Goal: Information Seeking & Learning: Learn about a topic

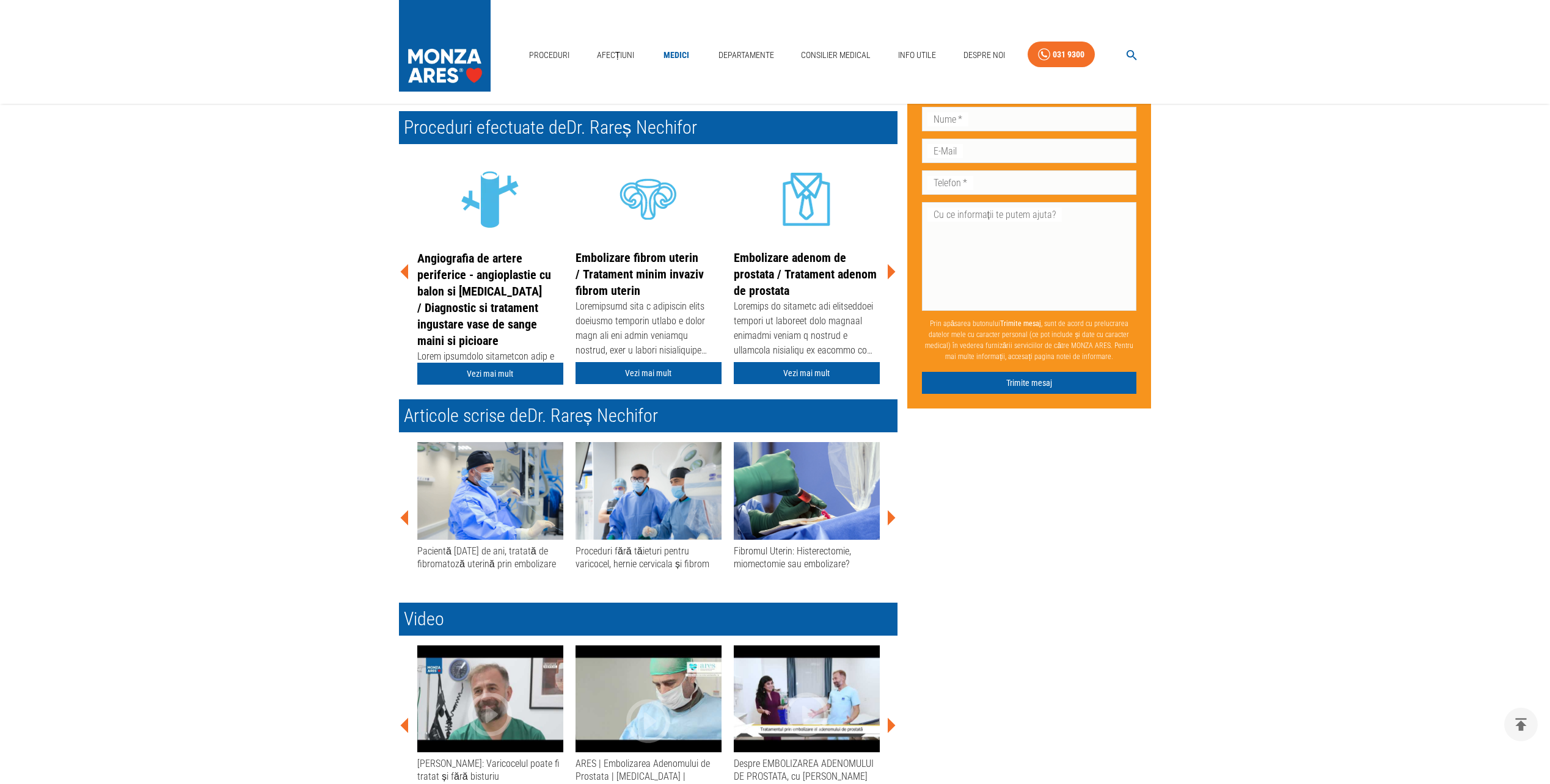
scroll to position [133, 0]
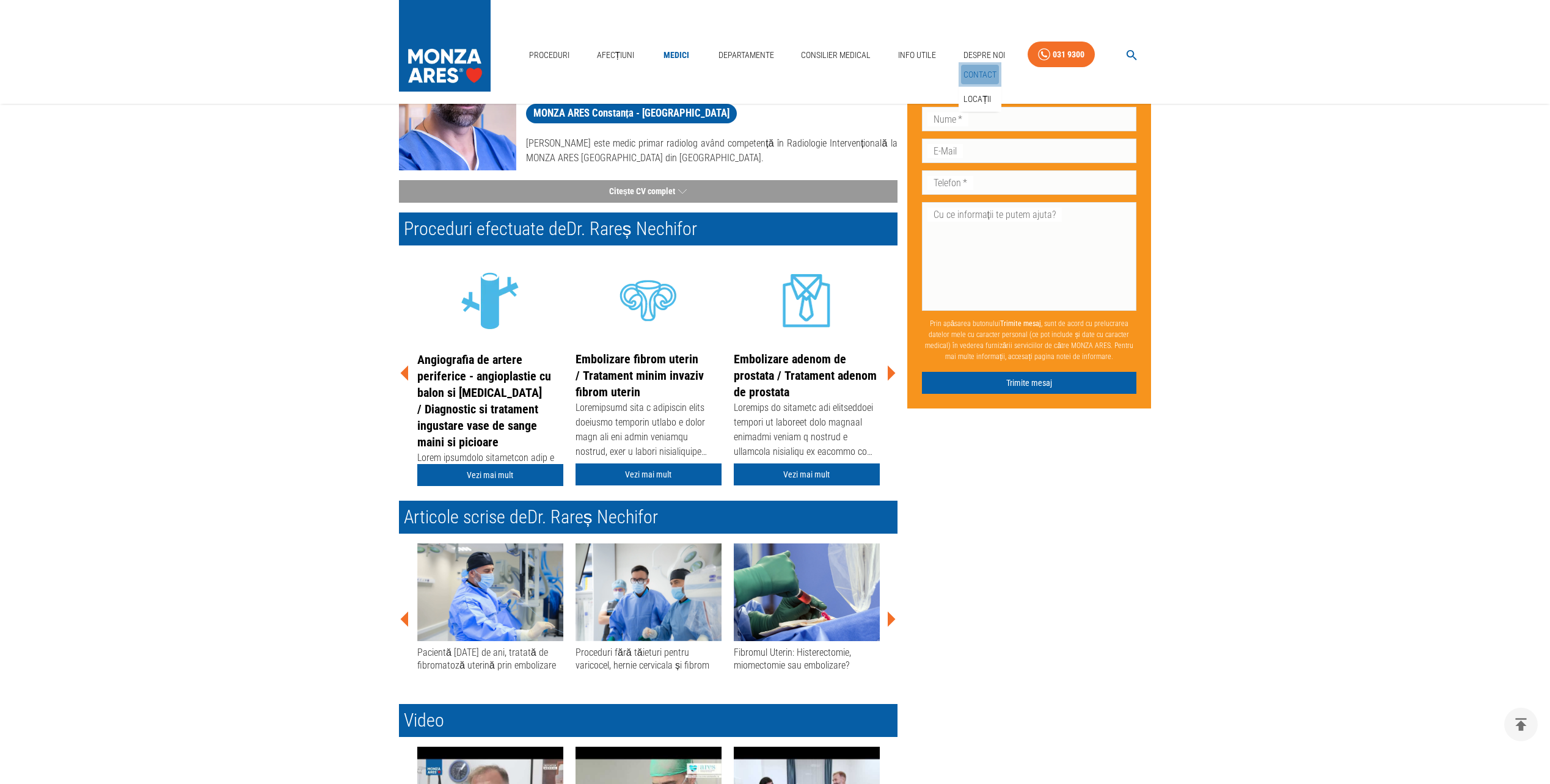
click at [989, 70] on link "Contact" at bounding box center [980, 74] width 38 height 20
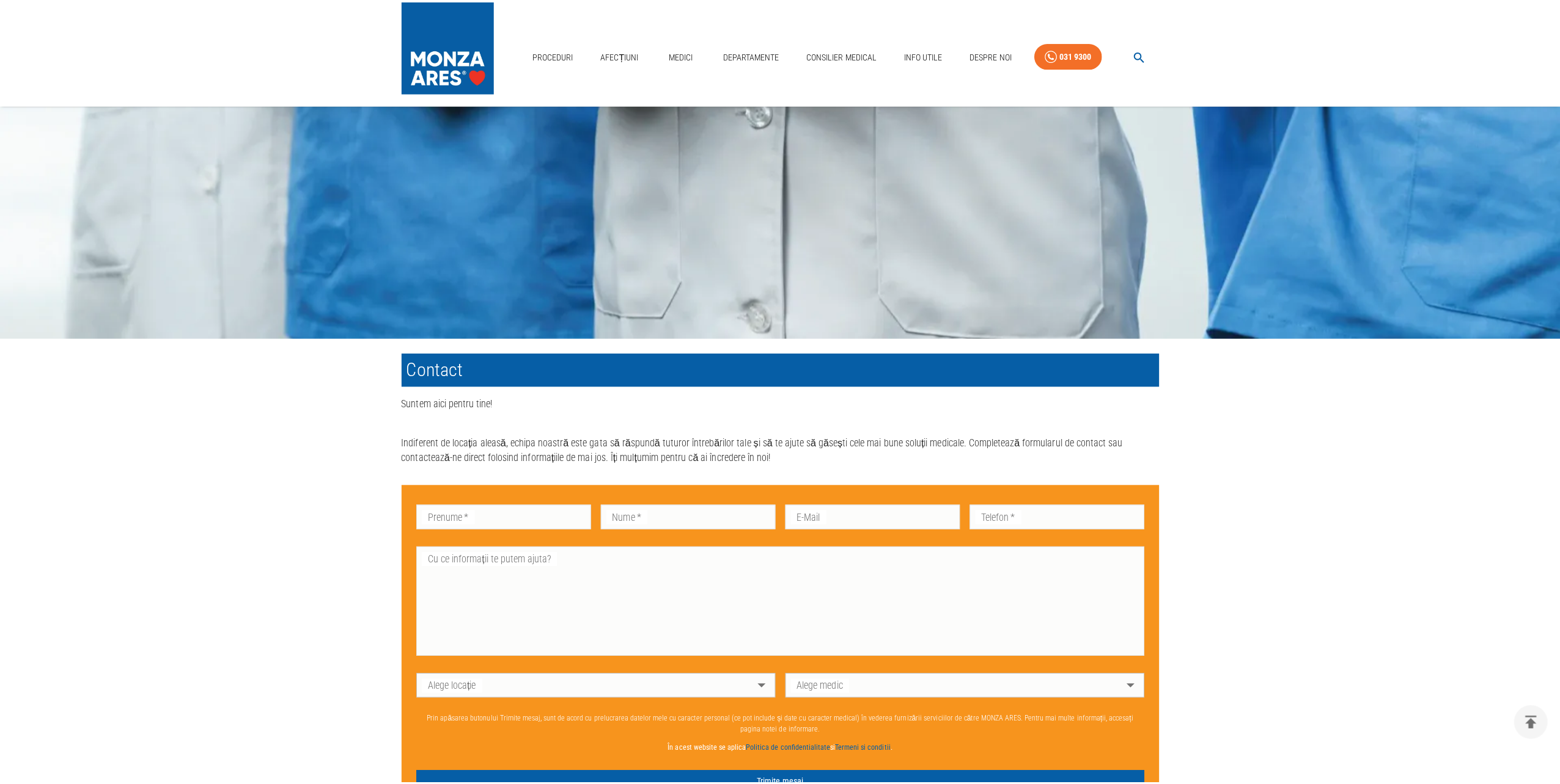
scroll to position [916, 0]
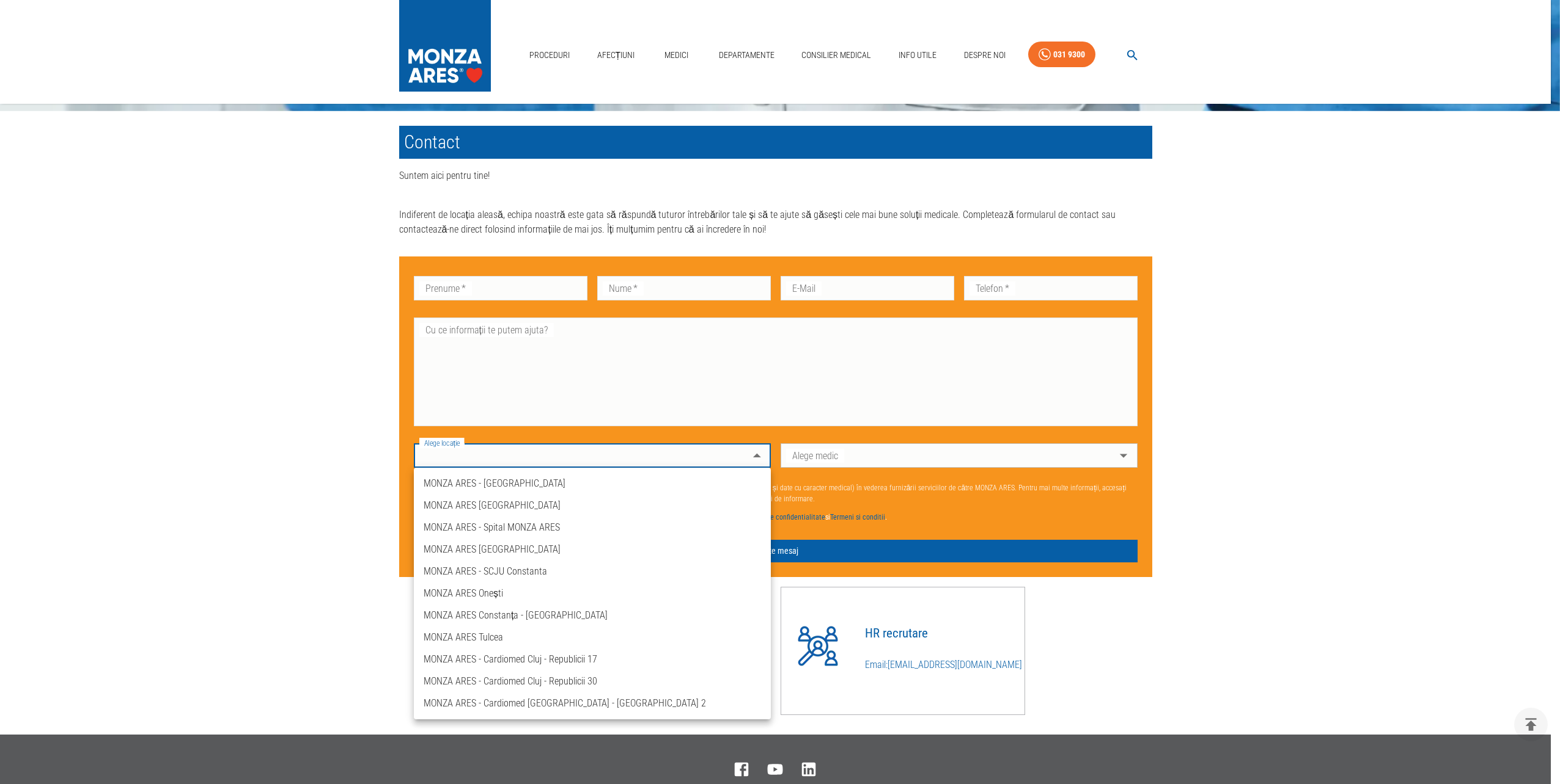
click at [764, 448] on body "Proceduri Afecțiuni Medici Departamente Consilier Medical Info Utile Despre Noi…" at bounding box center [780, 2] width 1560 height 1837
click at [581, 656] on li "MONZA ARES - Cardiomed Cluj - Republicii 17" at bounding box center [592, 660] width 357 height 22
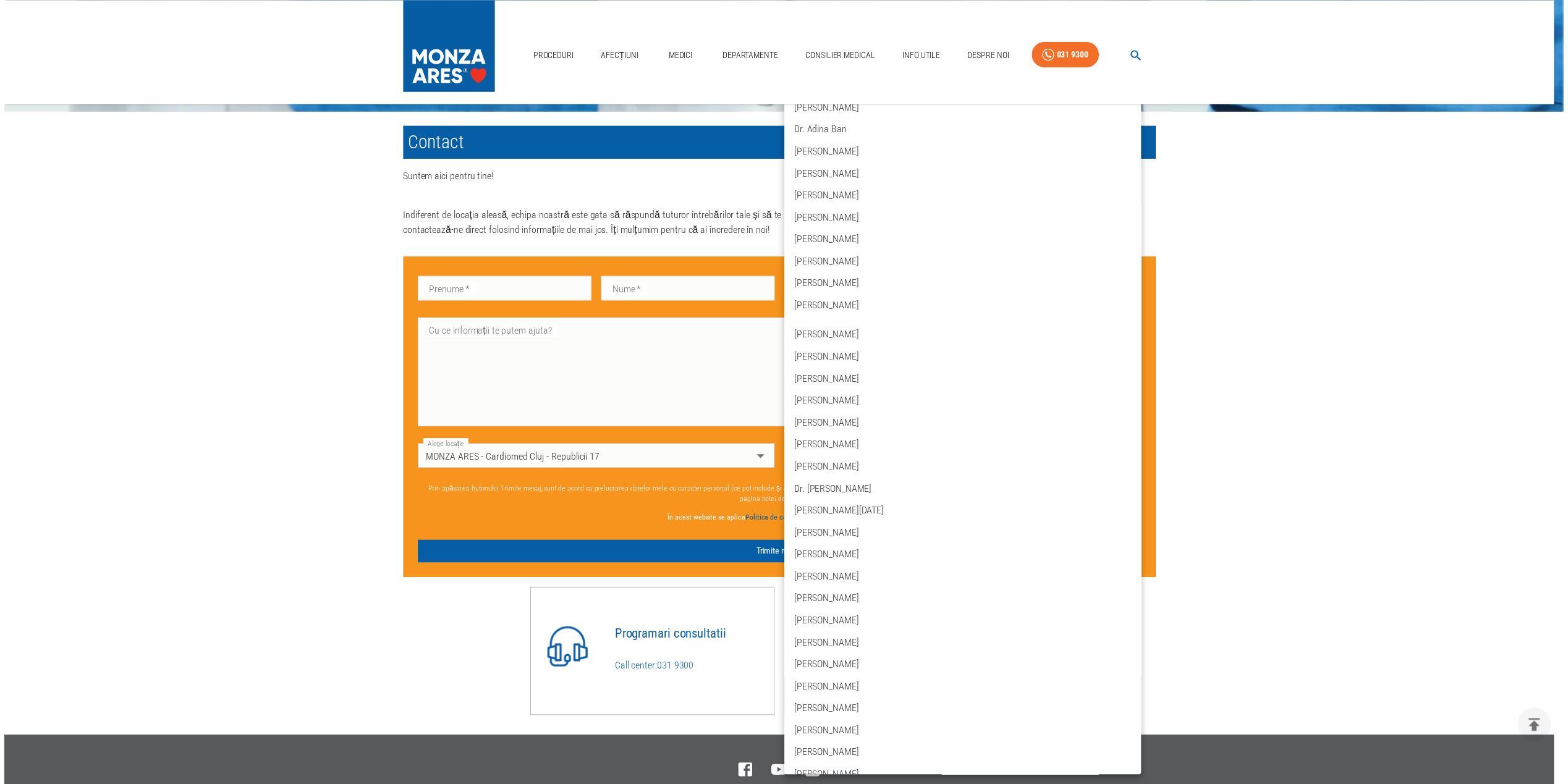
scroll to position [0, 0]
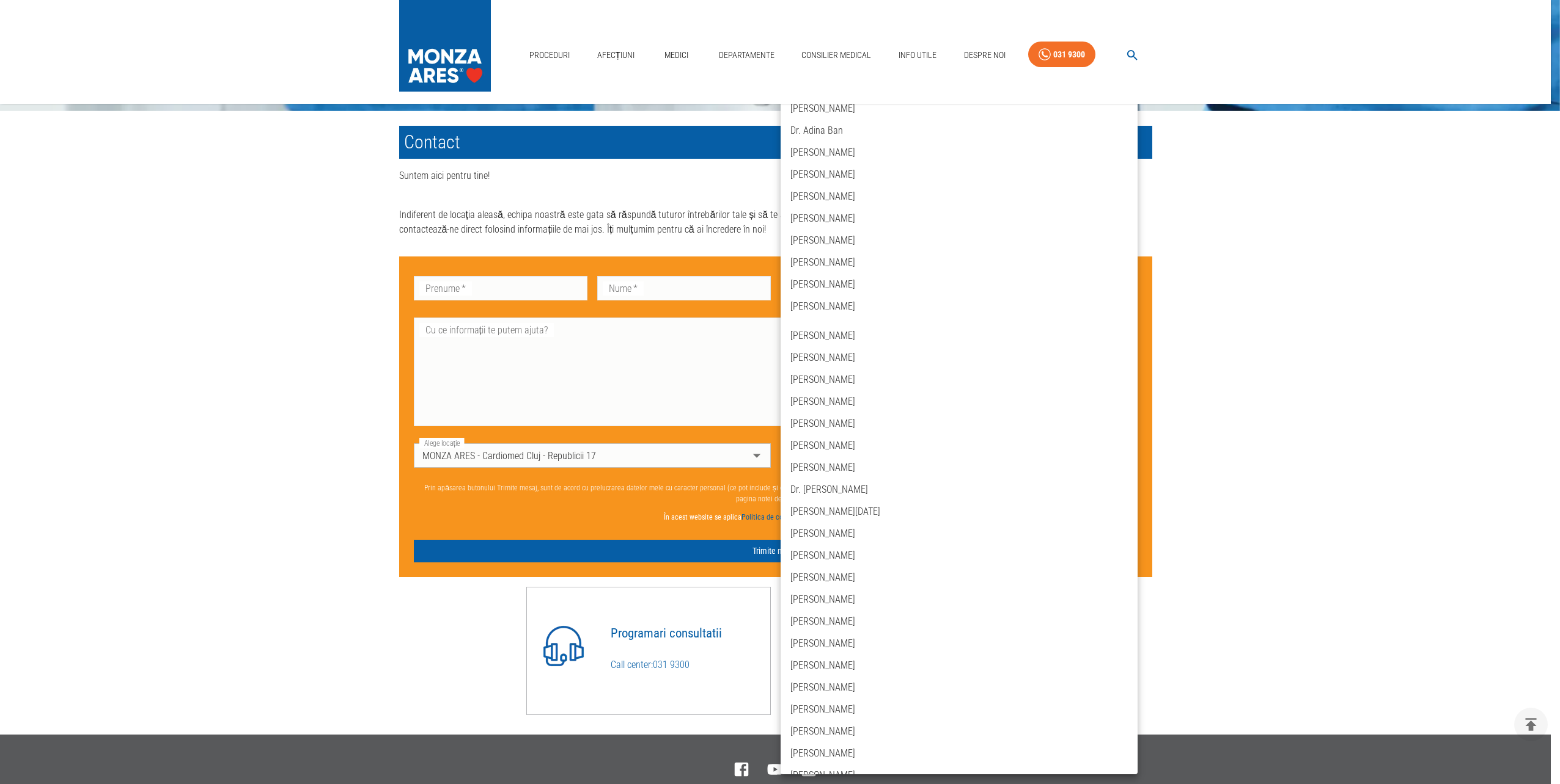
click at [753, 459] on div at bounding box center [780, 392] width 1560 height 784
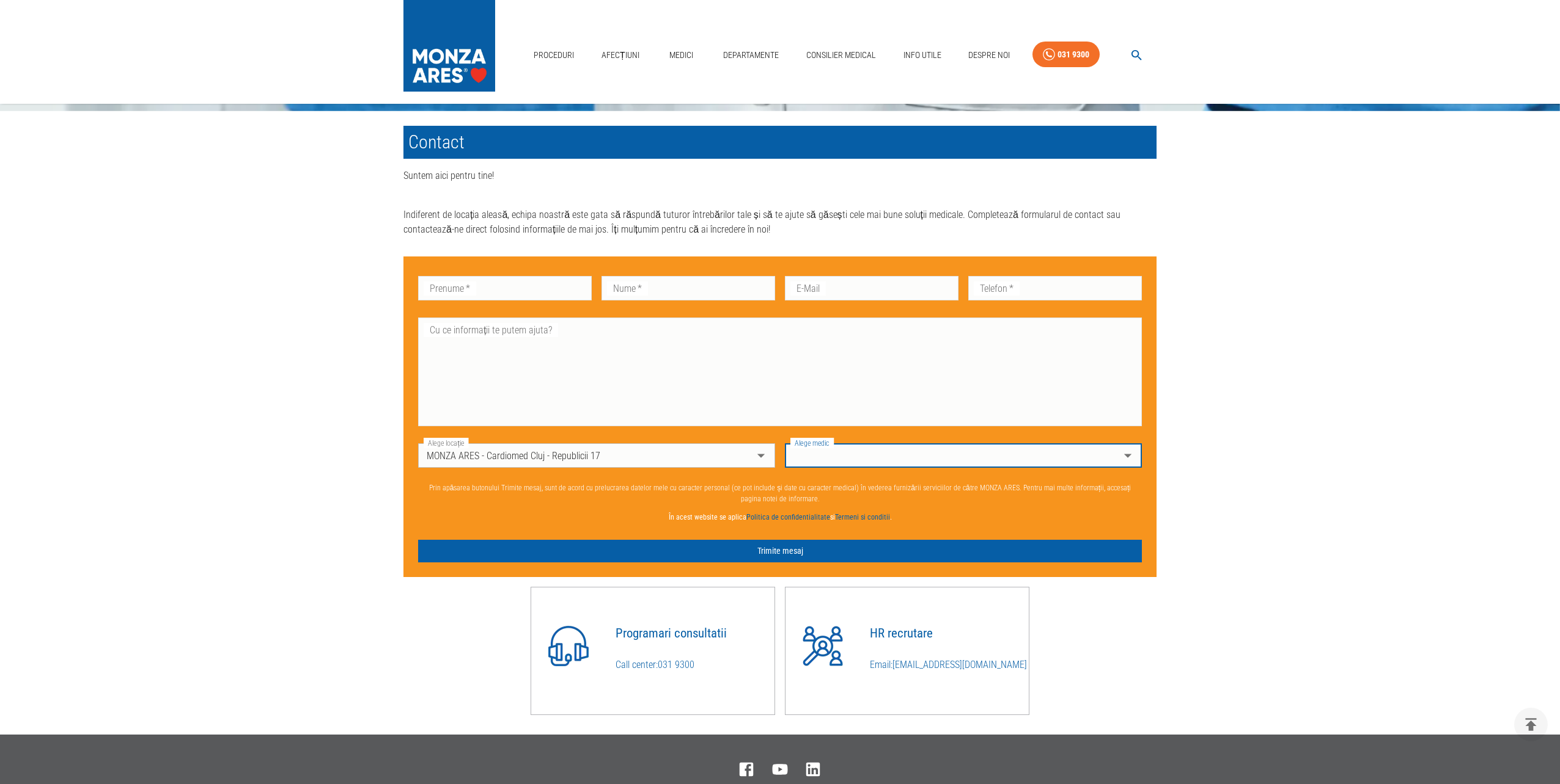
click at [760, 457] on body "Proceduri Afecțiuni Medici Departamente Consilier Medical Info Utile Despre Noi…" at bounding box center [780, 2] width 1560 height 1837
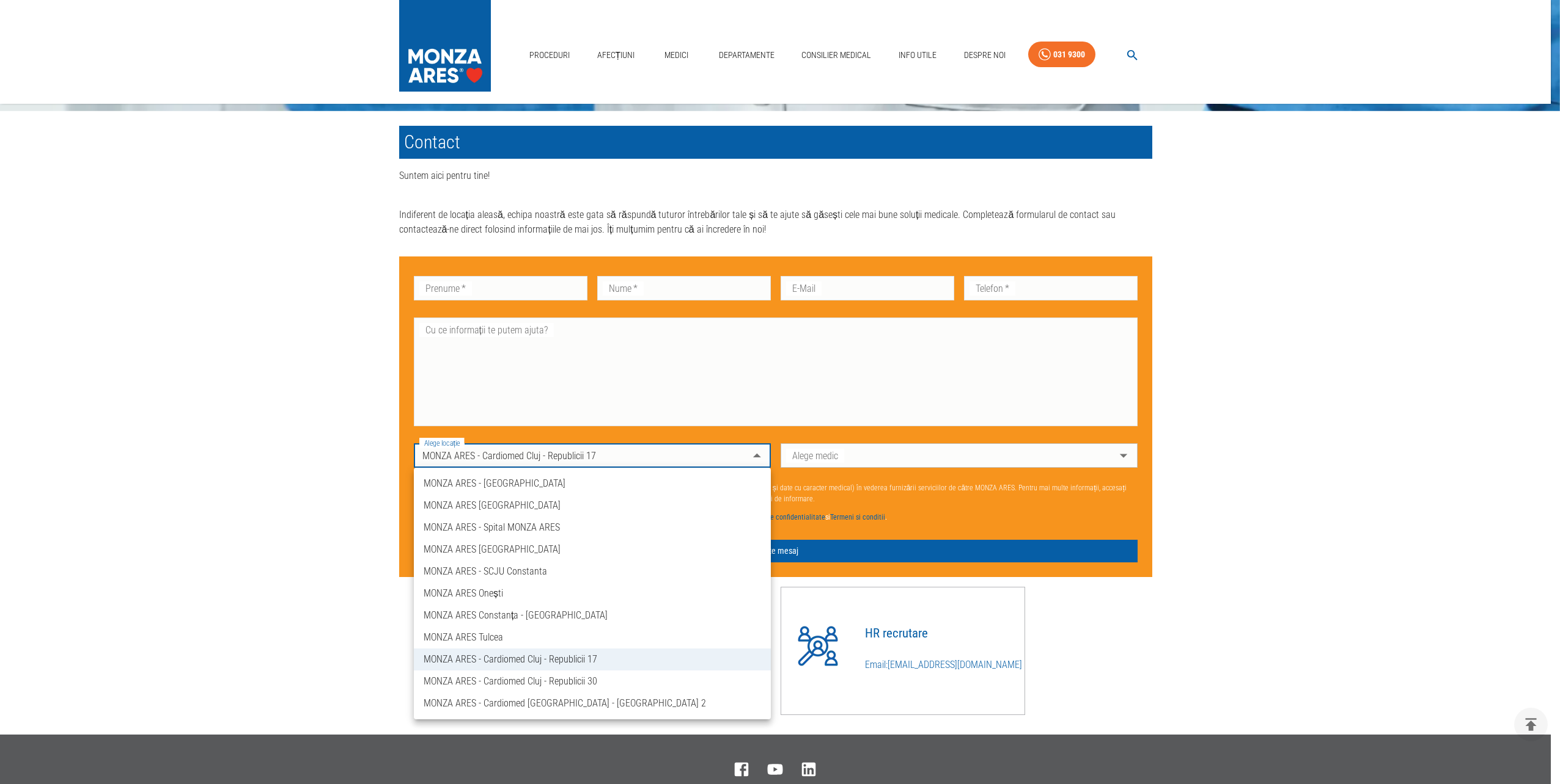
click at [633, 484] on li "MONZA ARES - [GEOGRAPHIC_DATA]" at bounding box center [592, 484] width 357 height 22
type input "memorial-hospital"
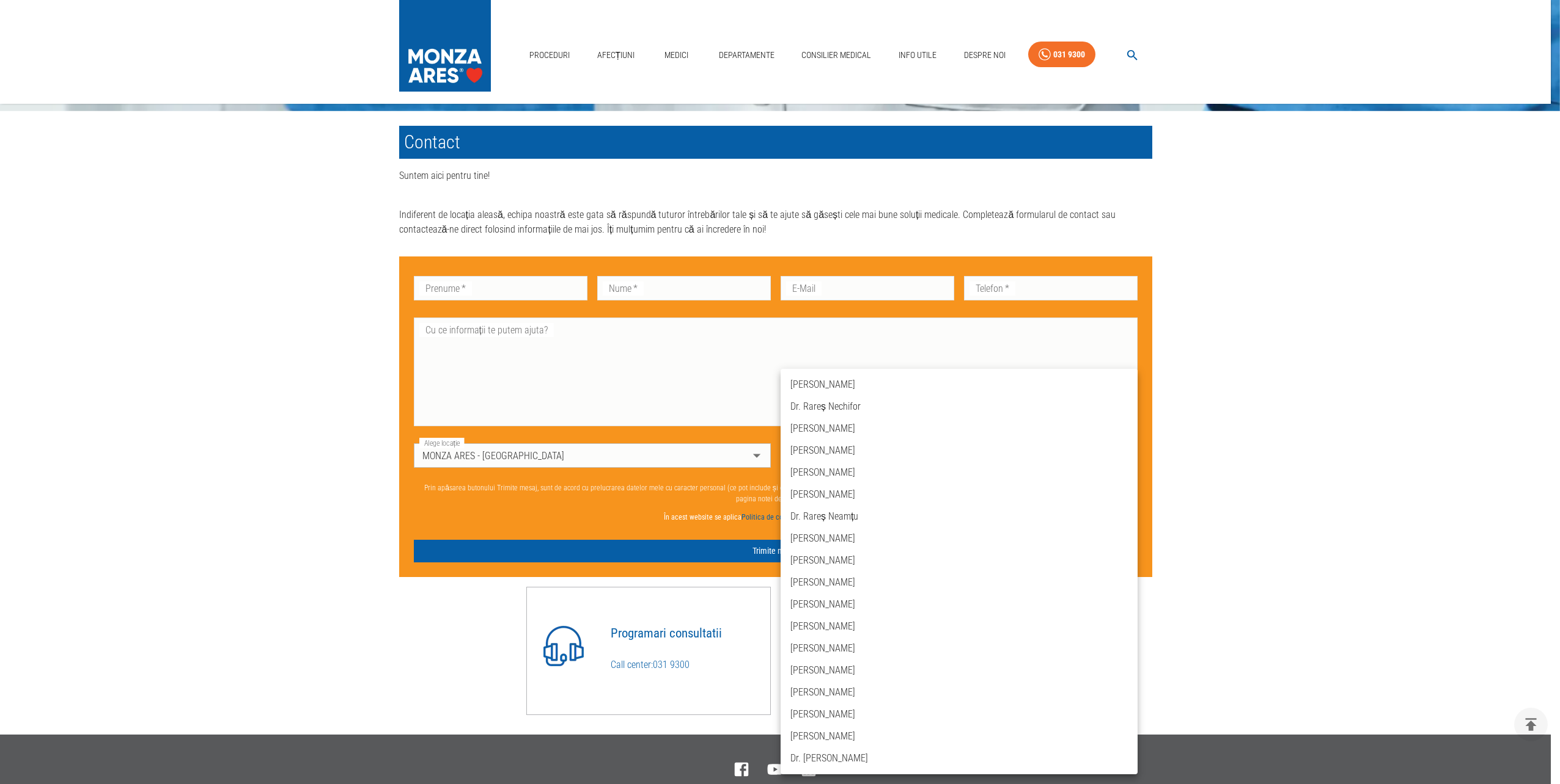
click at [813, 410] on li "Dr. Rareș Nechifor" at bounding box center [958, 407] width 357 height 22
type input "dr-rares-nechifor"
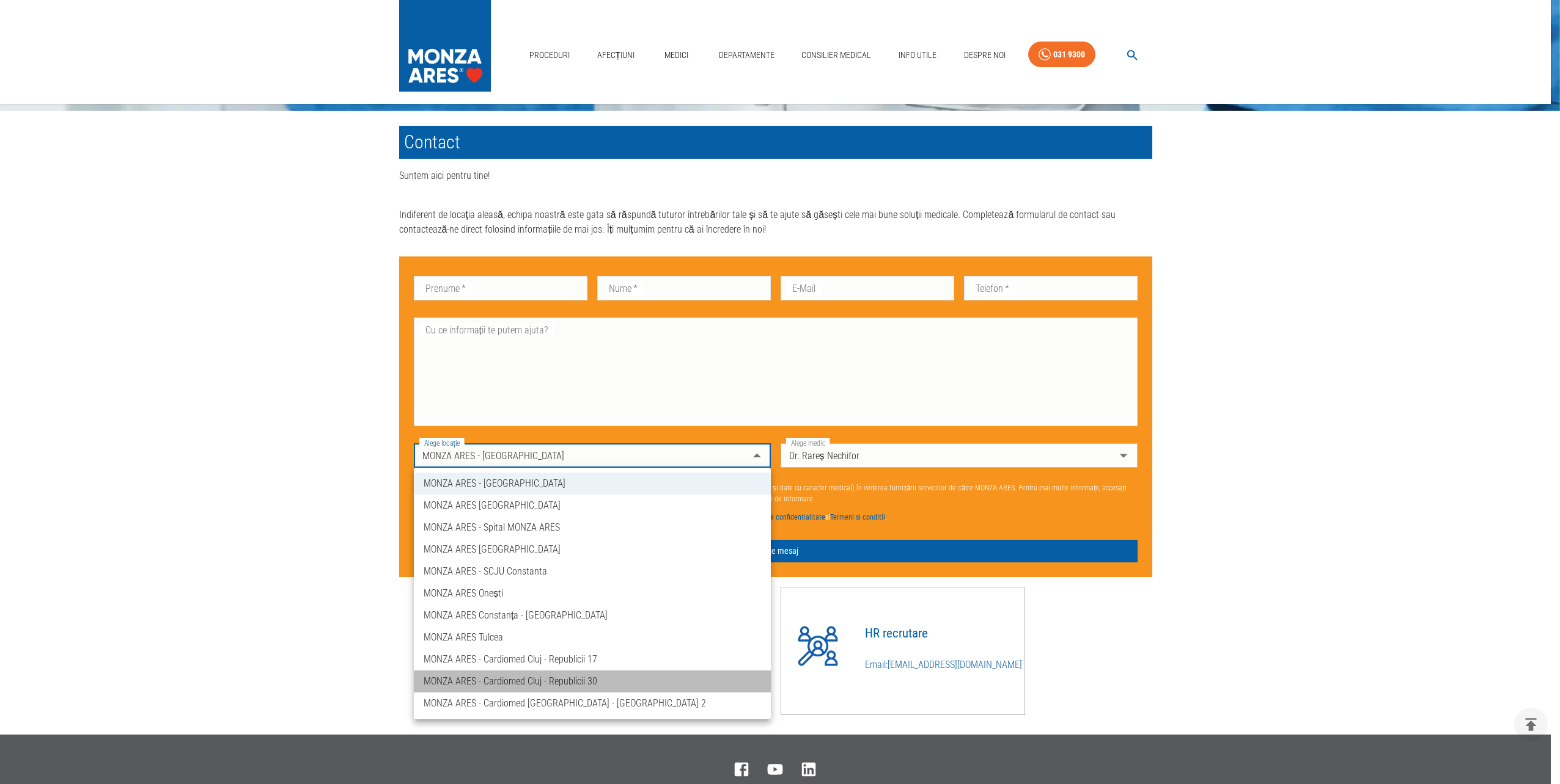
click at [571, 685] on li "MONZA ARES - Cardiomed Cluj - Republicii 30" at bounding box center [592, 682] width 357 height 22
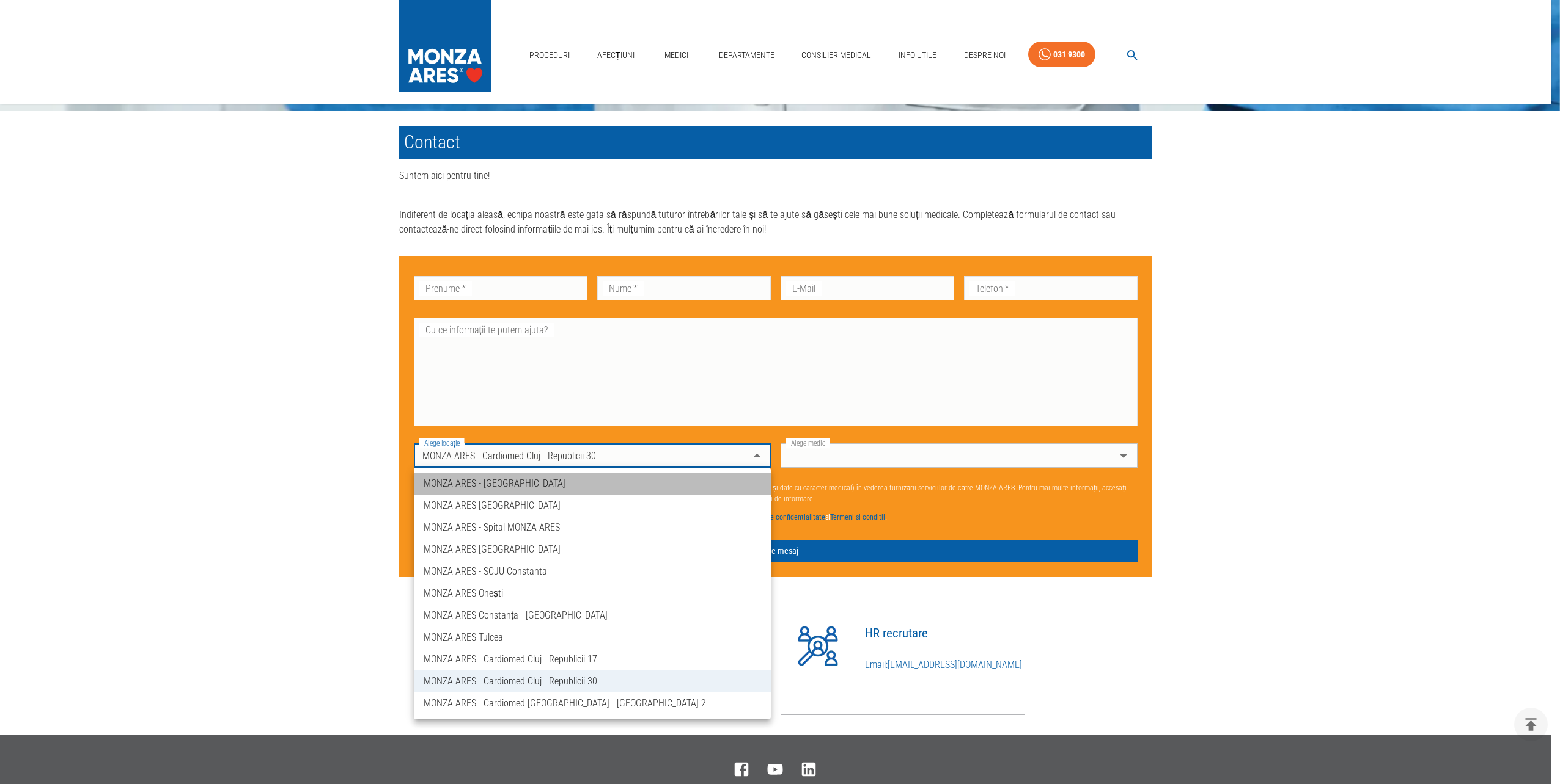
click at [575, 486] on li "MONZA ARES - [GEOGRAPHIC_DATA]" at bounding box center [592, 484] width 357 height 22
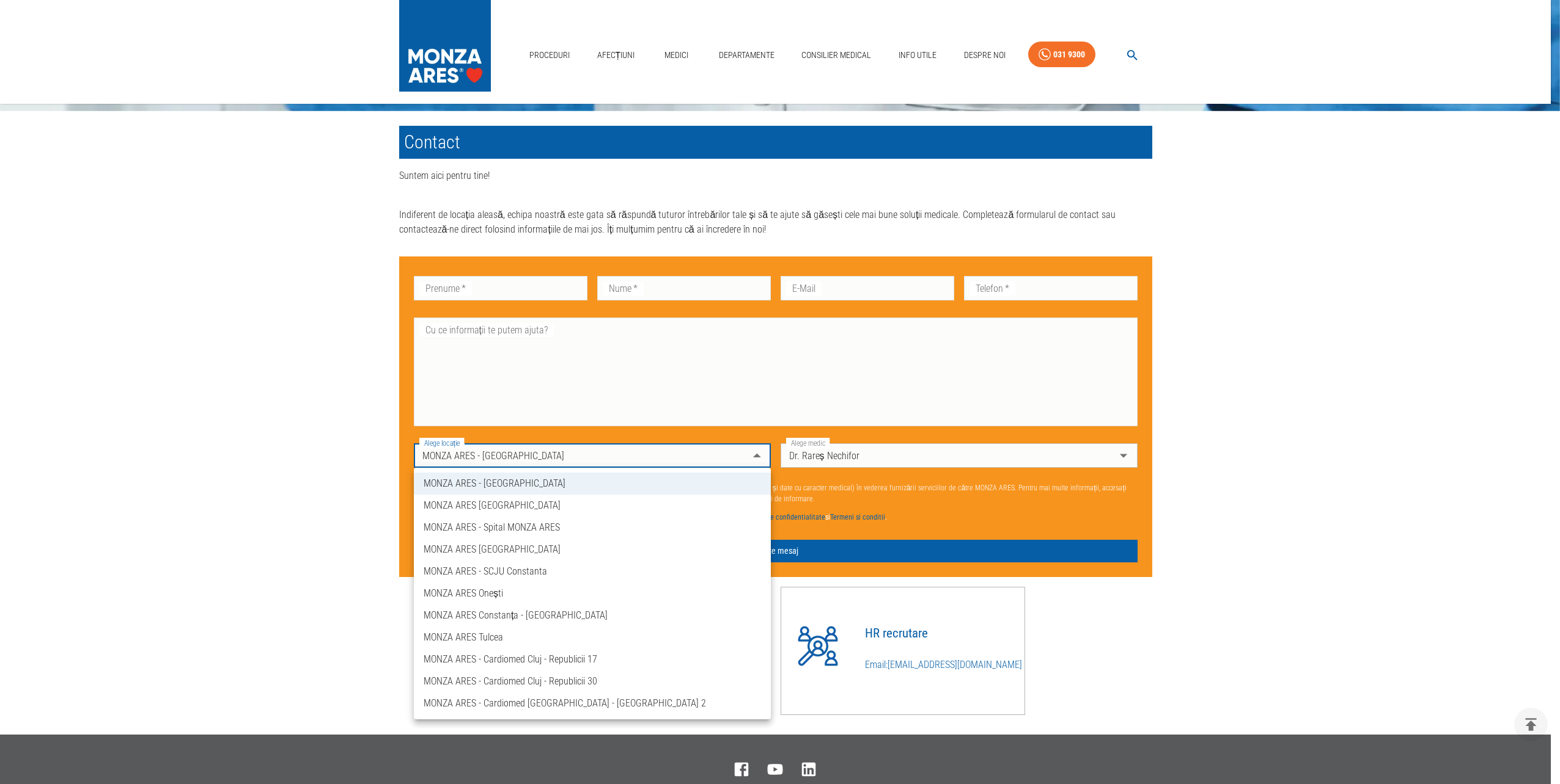
click at [609, 503] on li "MONZA ARES [GEOGRAPHIC_DATA]" at bounding box center [592, 506] width 357 height 22
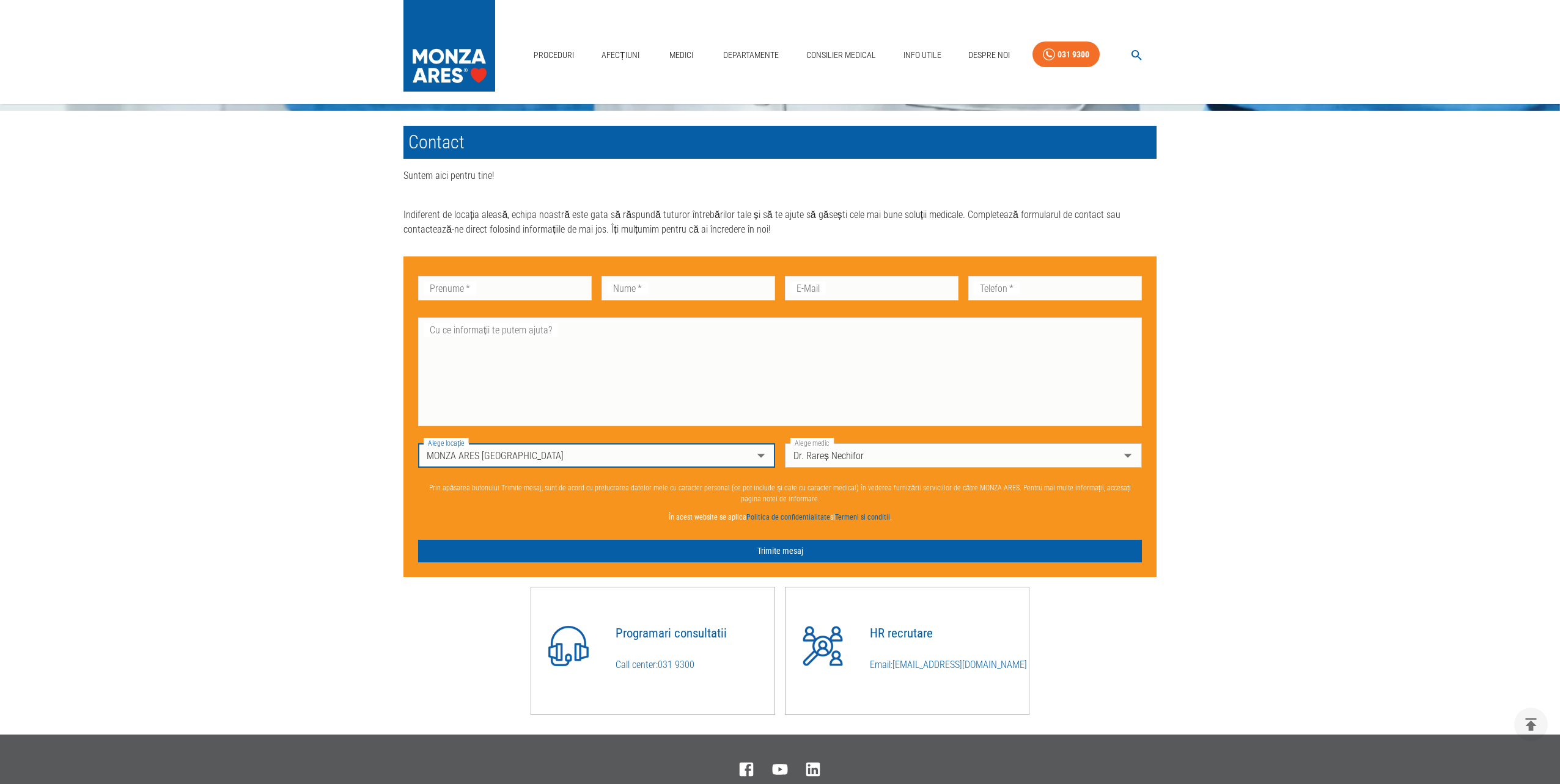
click at [752, 456] on body "Proceduri Afecțiuni Medici Departamente Consilier Medical Info Utile Despre Noi…" at bounding box center [780, 2] width 1560 height 1837
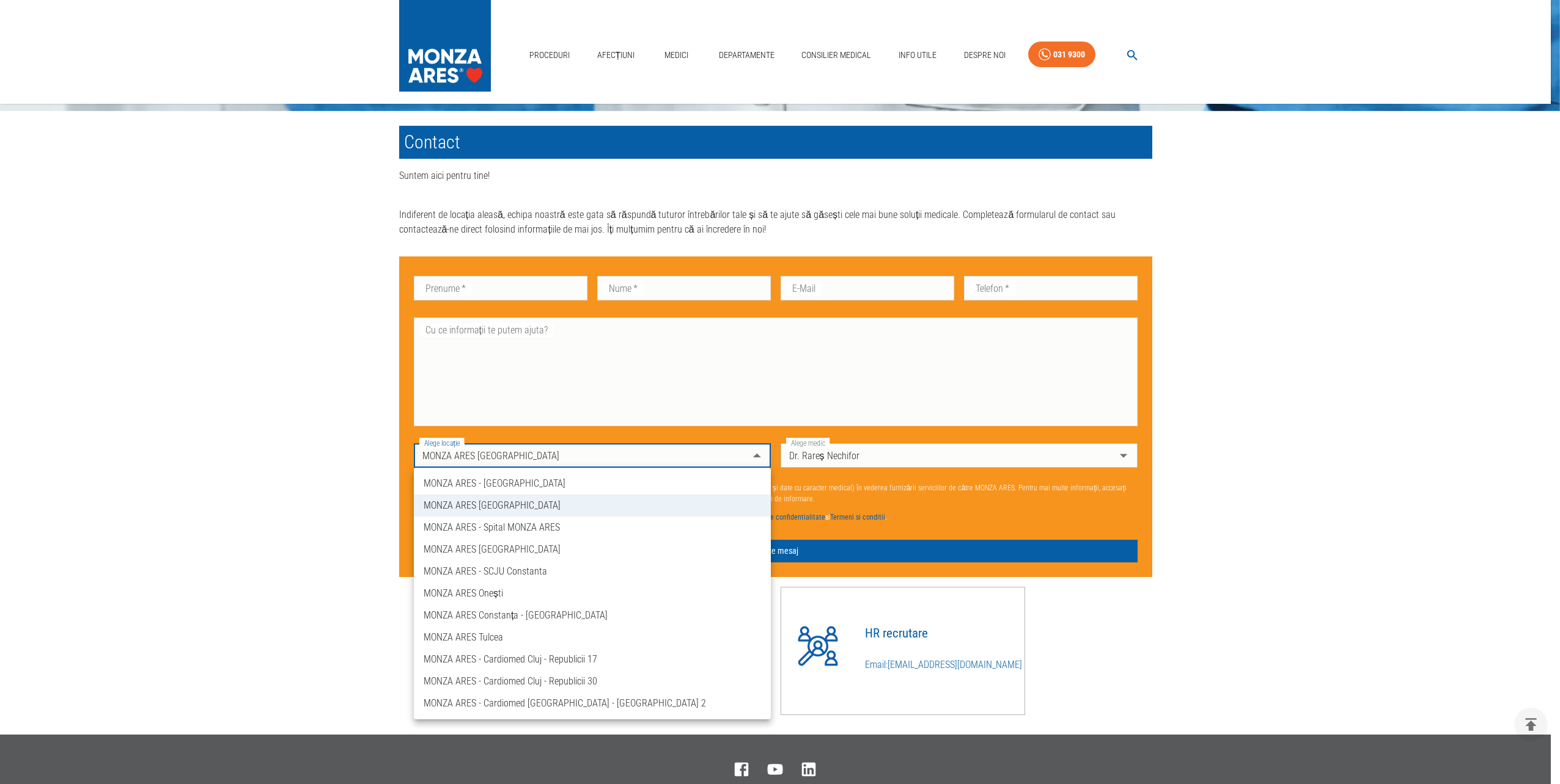
click at [489, 527] on li "MONZA ARES - Spital MONZA ARES" at bounding box center [592, 527] width 357 height 22
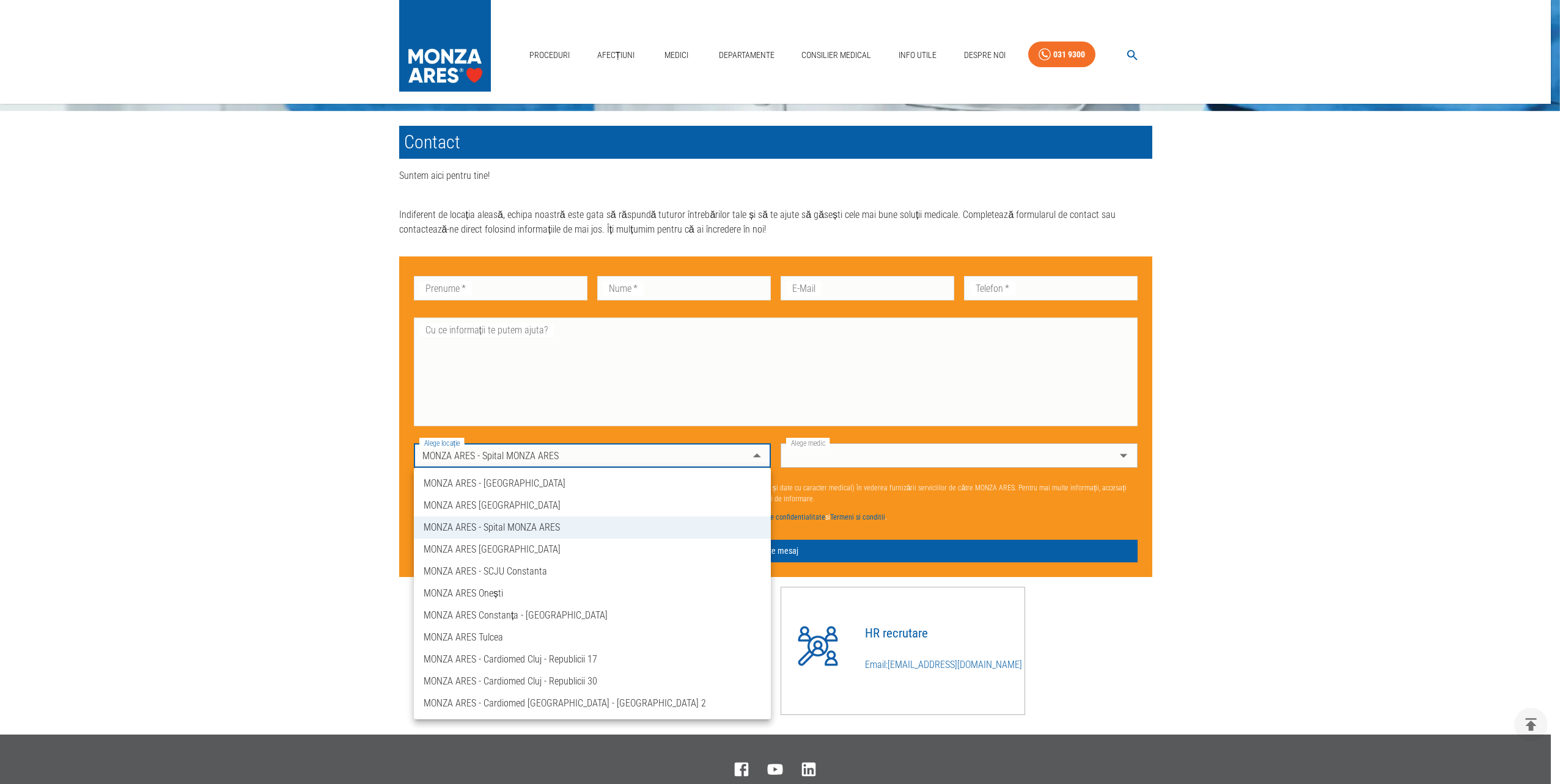
click at [499, 550] on li "MONZA ARES [GEOGRAPHIC_DATA]" at bounding box center [592, 550] width 357 height 22
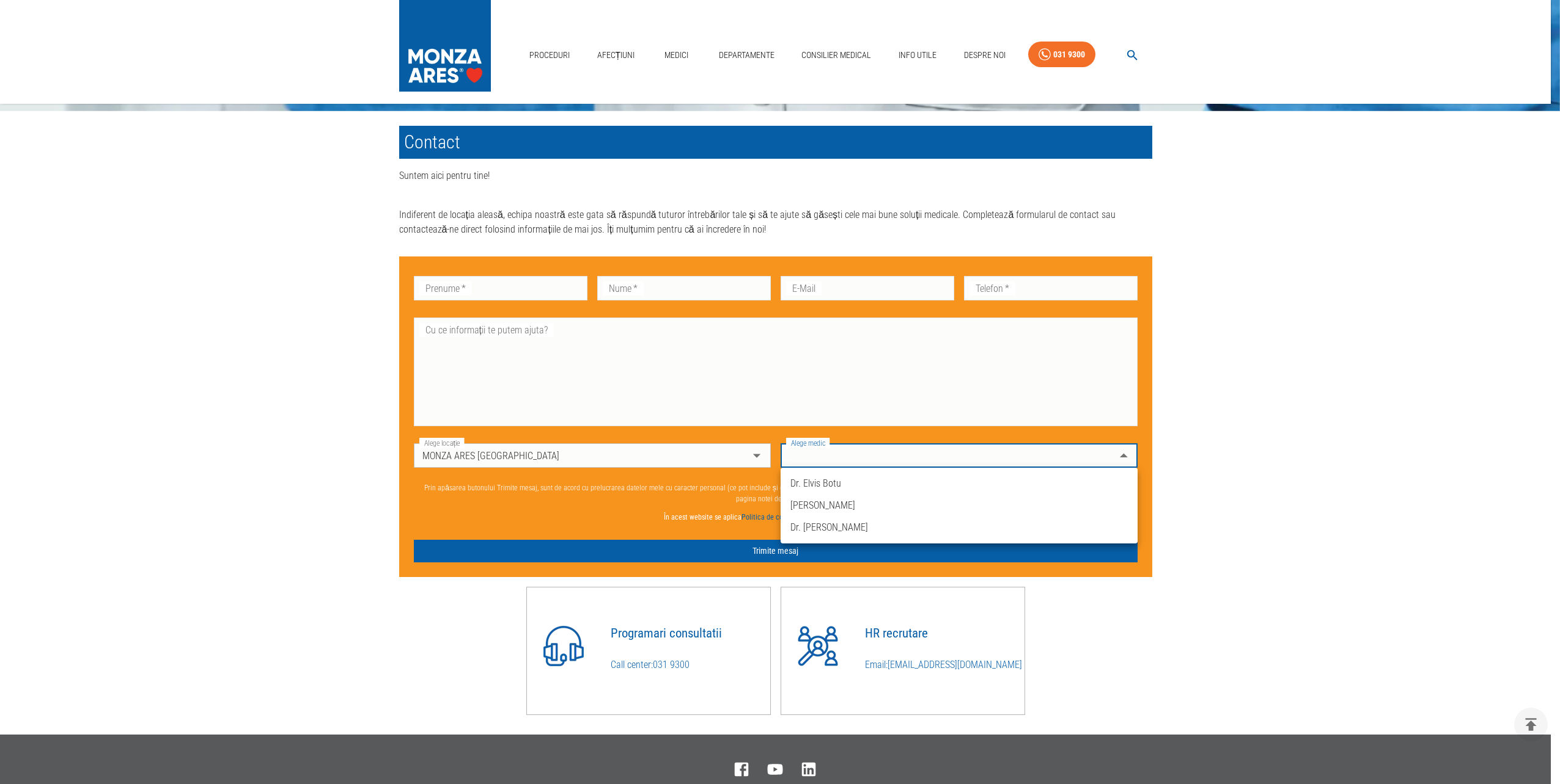
click at [704, 452] on div at bounding box center [780, 392] width 1560 height 784
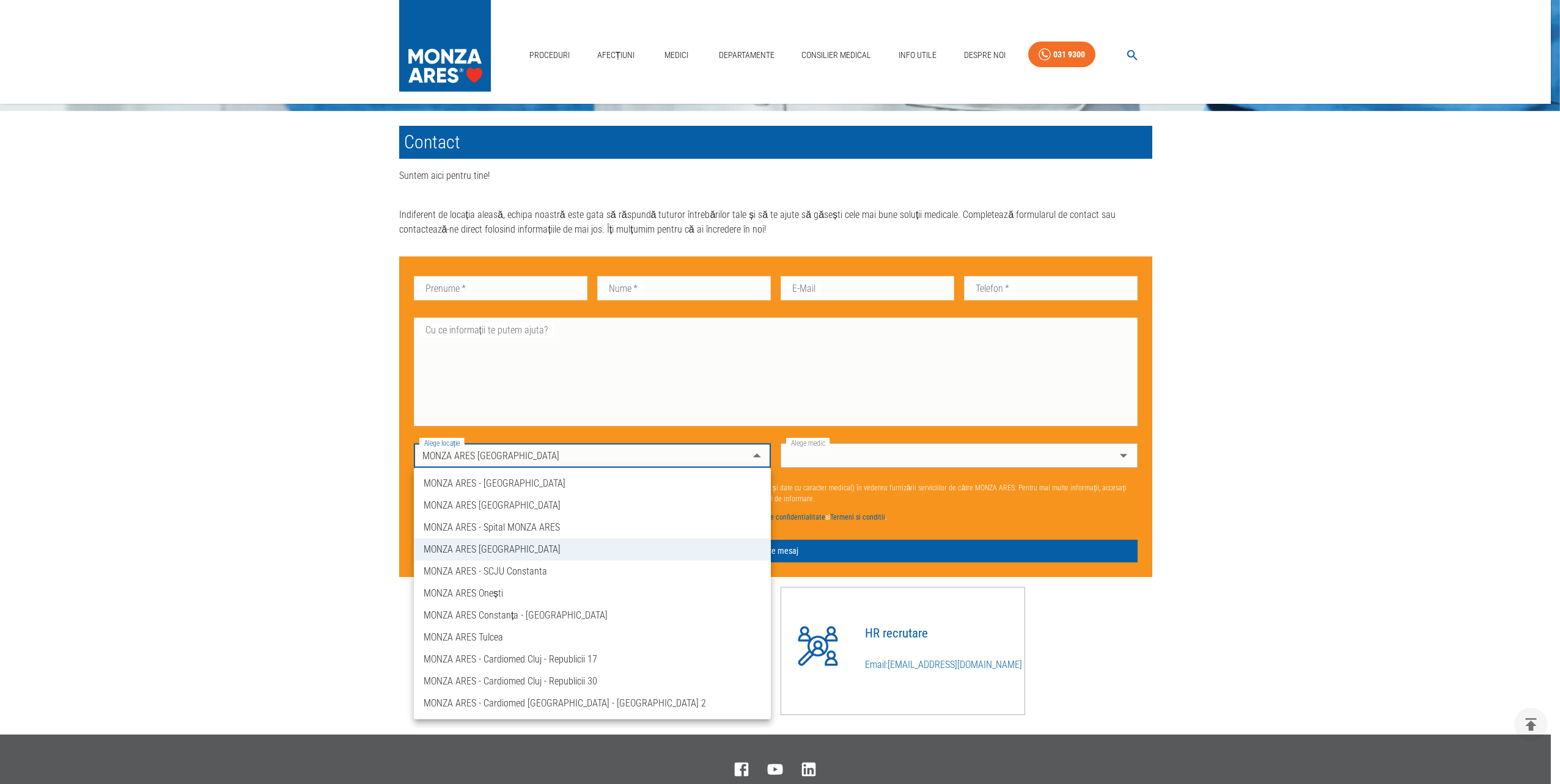
click at [554, 532] on li "MONZA ARES - Spital MONZA ARES" at bounding box center [592, 527] width 357 height 22
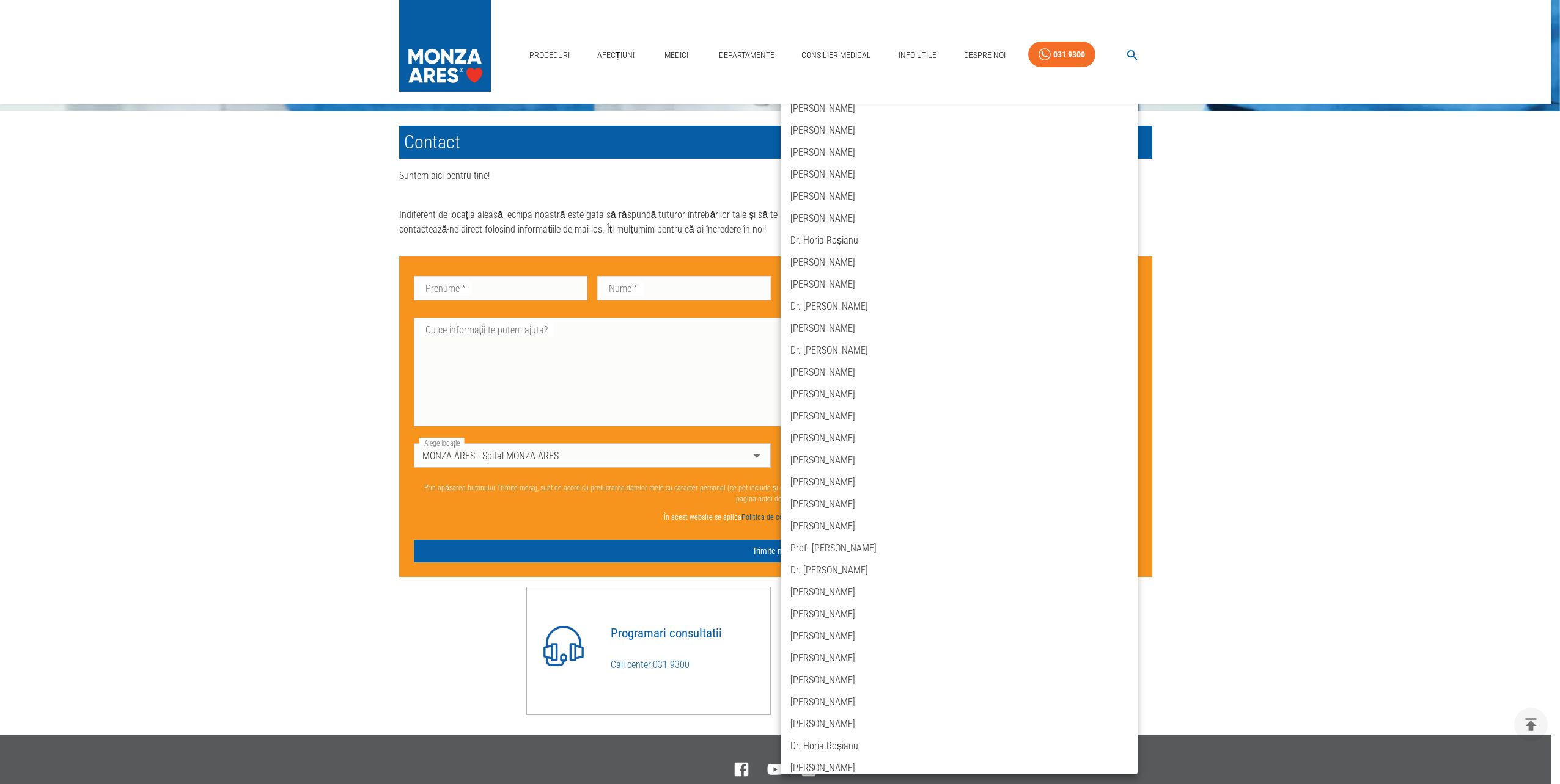
click at [601, 454] on div at bounding box center [780, 392] width 1560 height 784
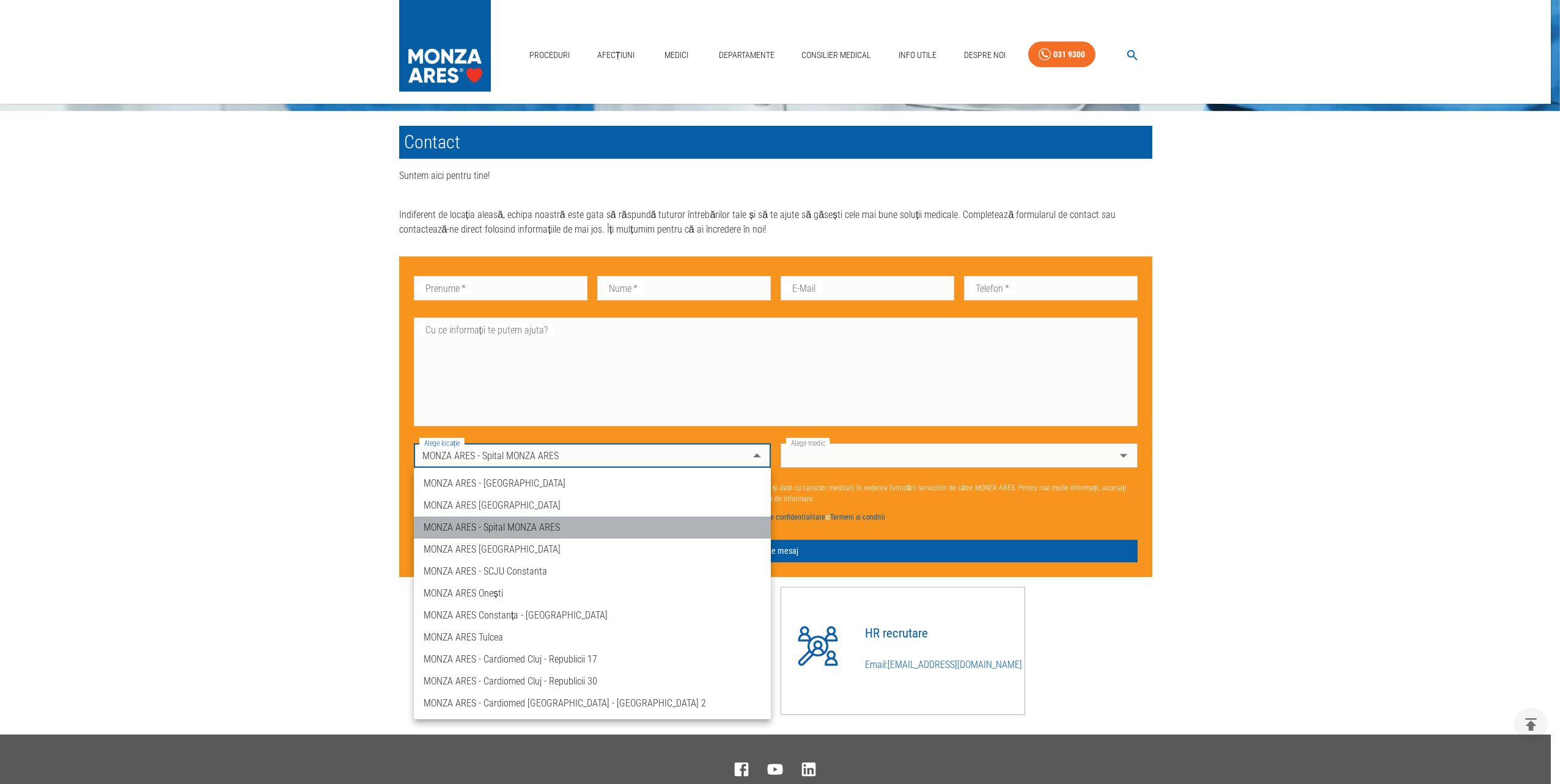
click at [577, 525] on li "MONZA ARES - Spital MONZA ARES" at bounding box center [592, 527] width 357 height 22
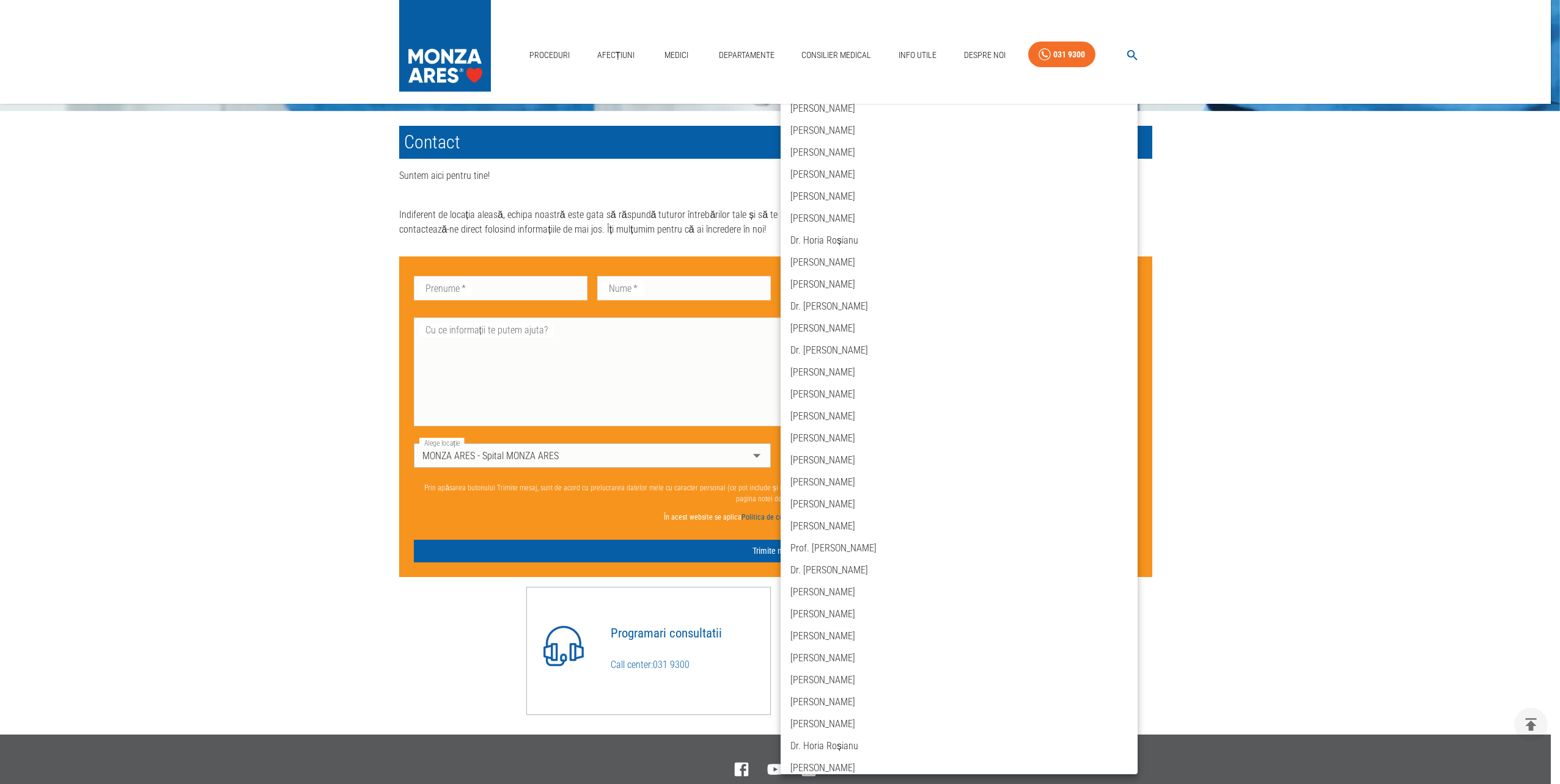
click at [552, 448] on div at bounding box center [780, 392] width 1560 height 784
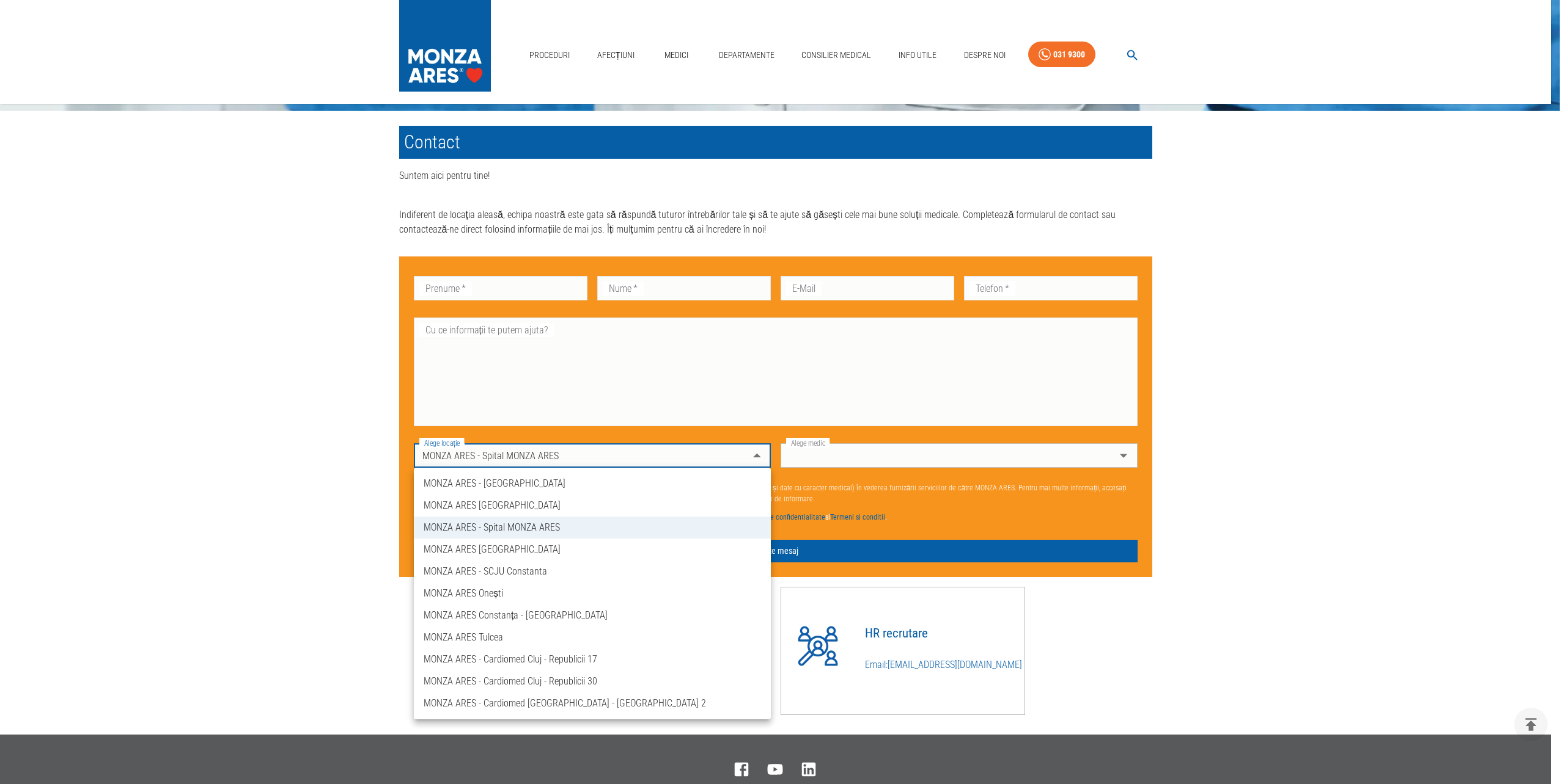
drag, startPoint x: 493, startPoint y: 554, endPoint x: 494, endPoint y: 570, distance: 16.0
click at [494, 570] on ul "MONZA ARES - [GEOGRAPHIC_DATA] [GEOGRAPHIC_DATA] [GEOGRAPHIC_DATA] [GEOGRAPHIC_…" at bounding box center [592, 594] width 357 height 252
click at [249, 298] on div at bounding box center [780, 392] width 1560 height 784
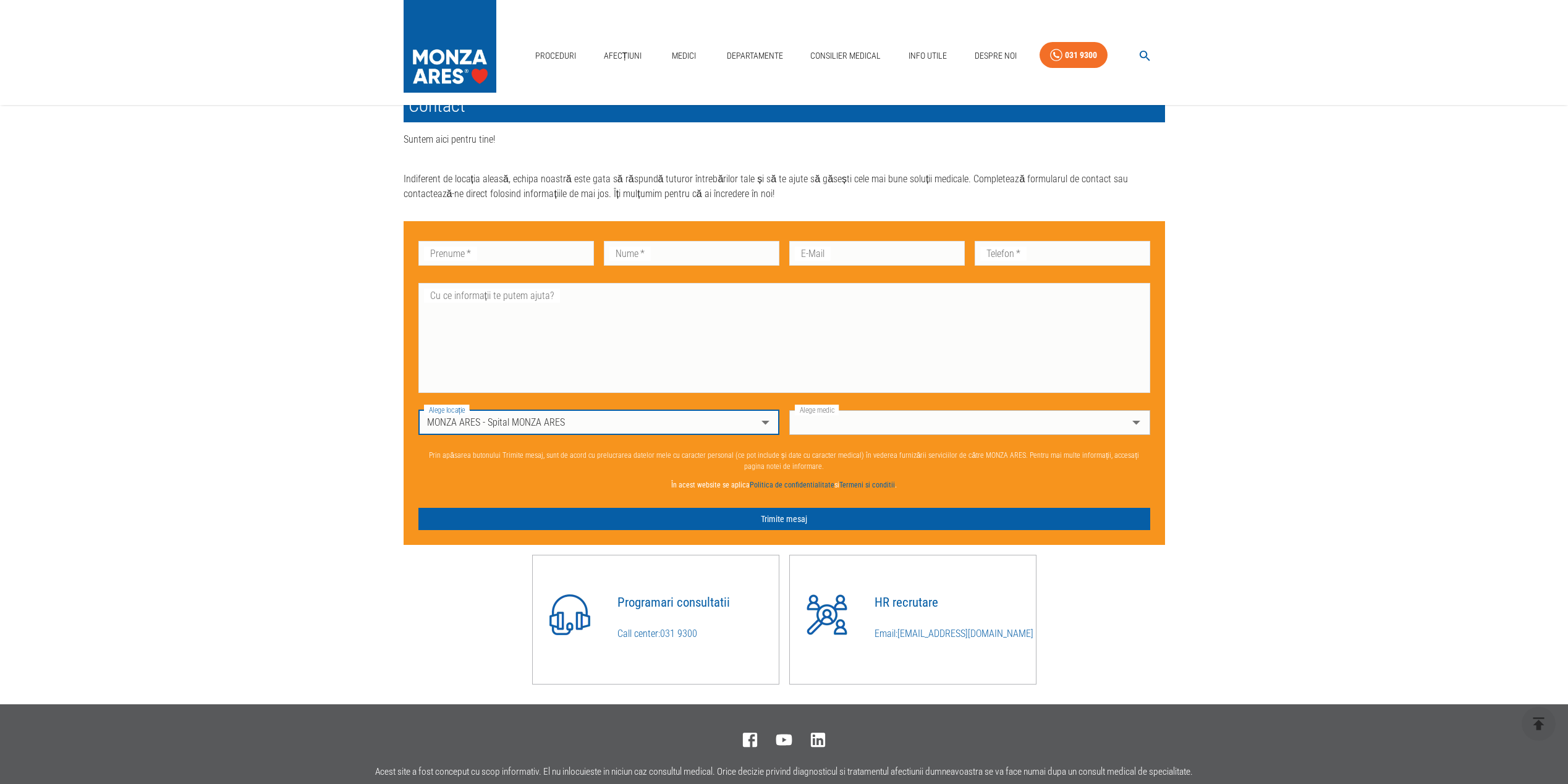
scroll to position [988, 0]
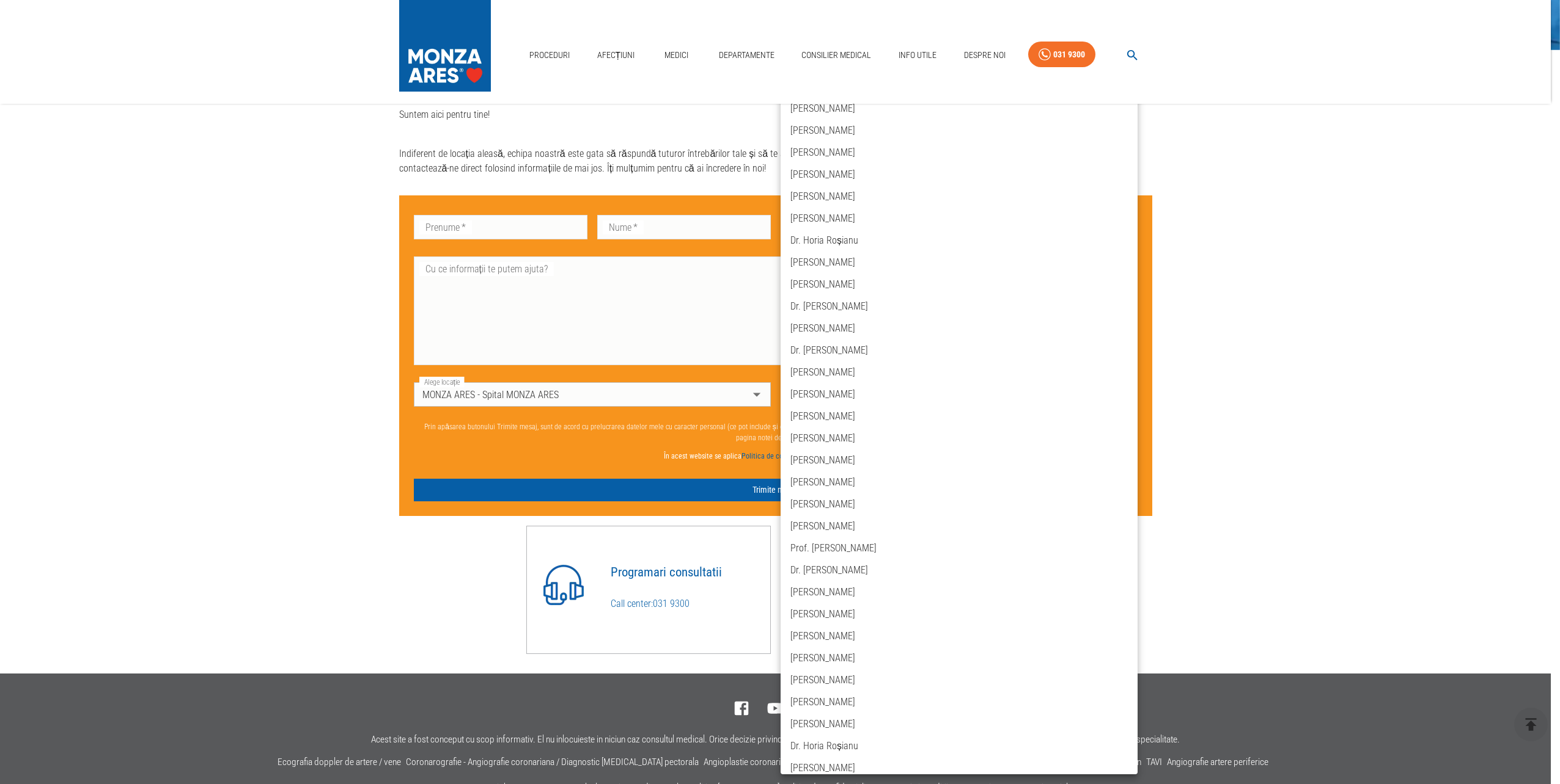
click at [1338, 352] on div at bounding box center [780, 392] width 1560 height 784
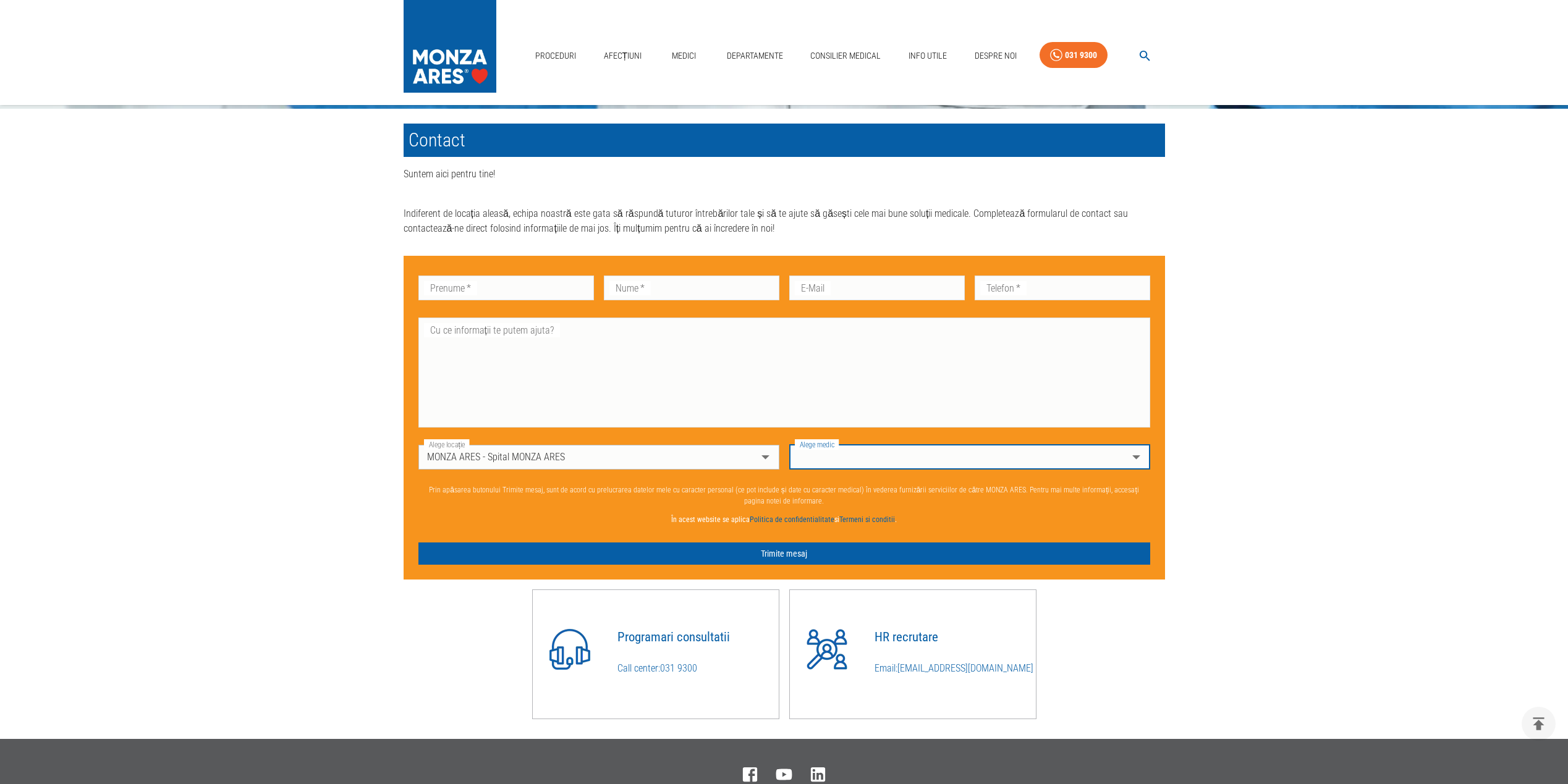
scroll to position [927, 0]
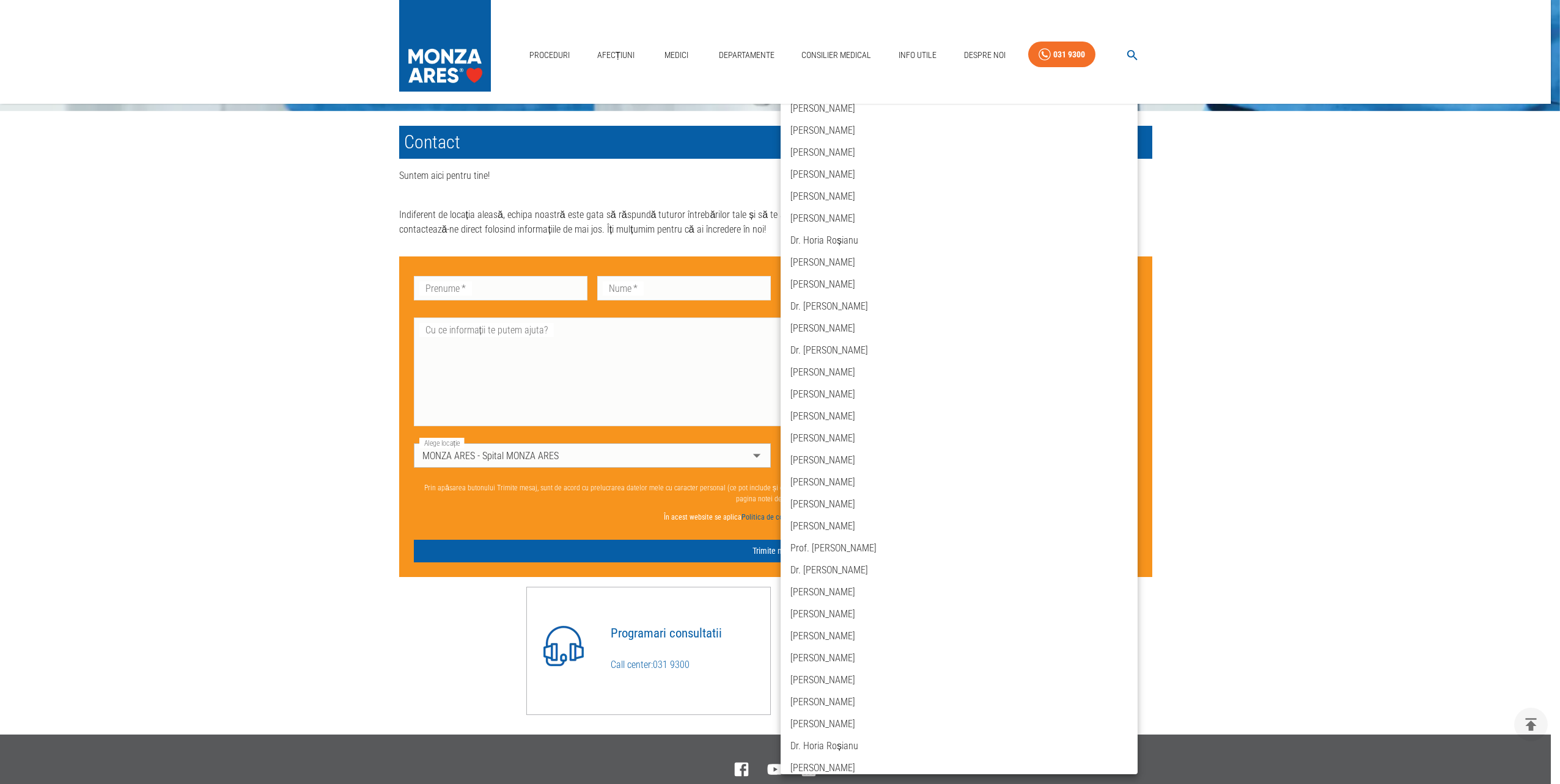
click at [748, 447] on div at bounding box center [780, 392] width 1560 height 784
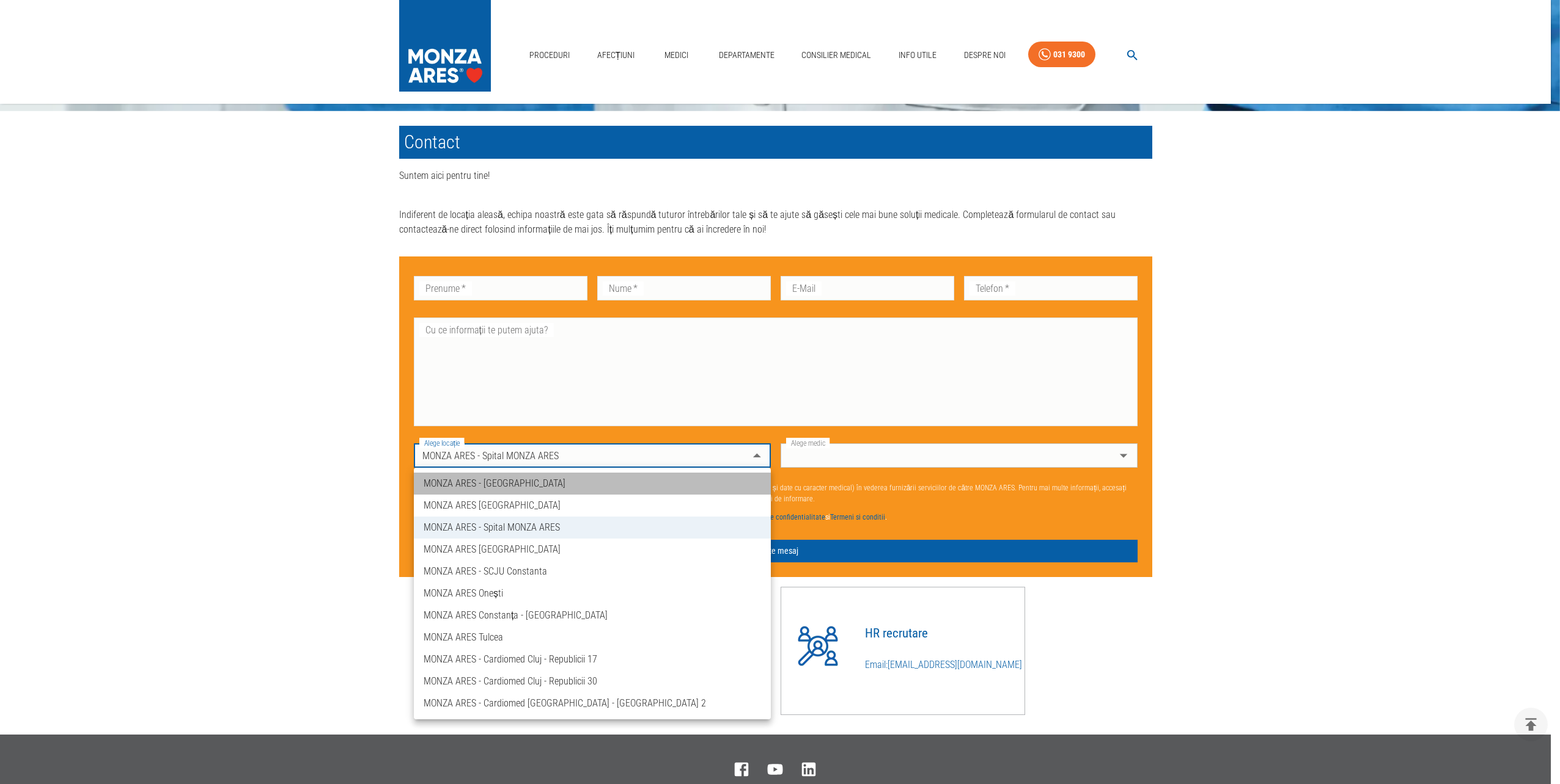
click at [505, 483] on li "MONZA ARES - [GEOGRAPHIC_DATA]" at bounding box center [592, 484] width 357 height 22
type input "memorial-hospital"
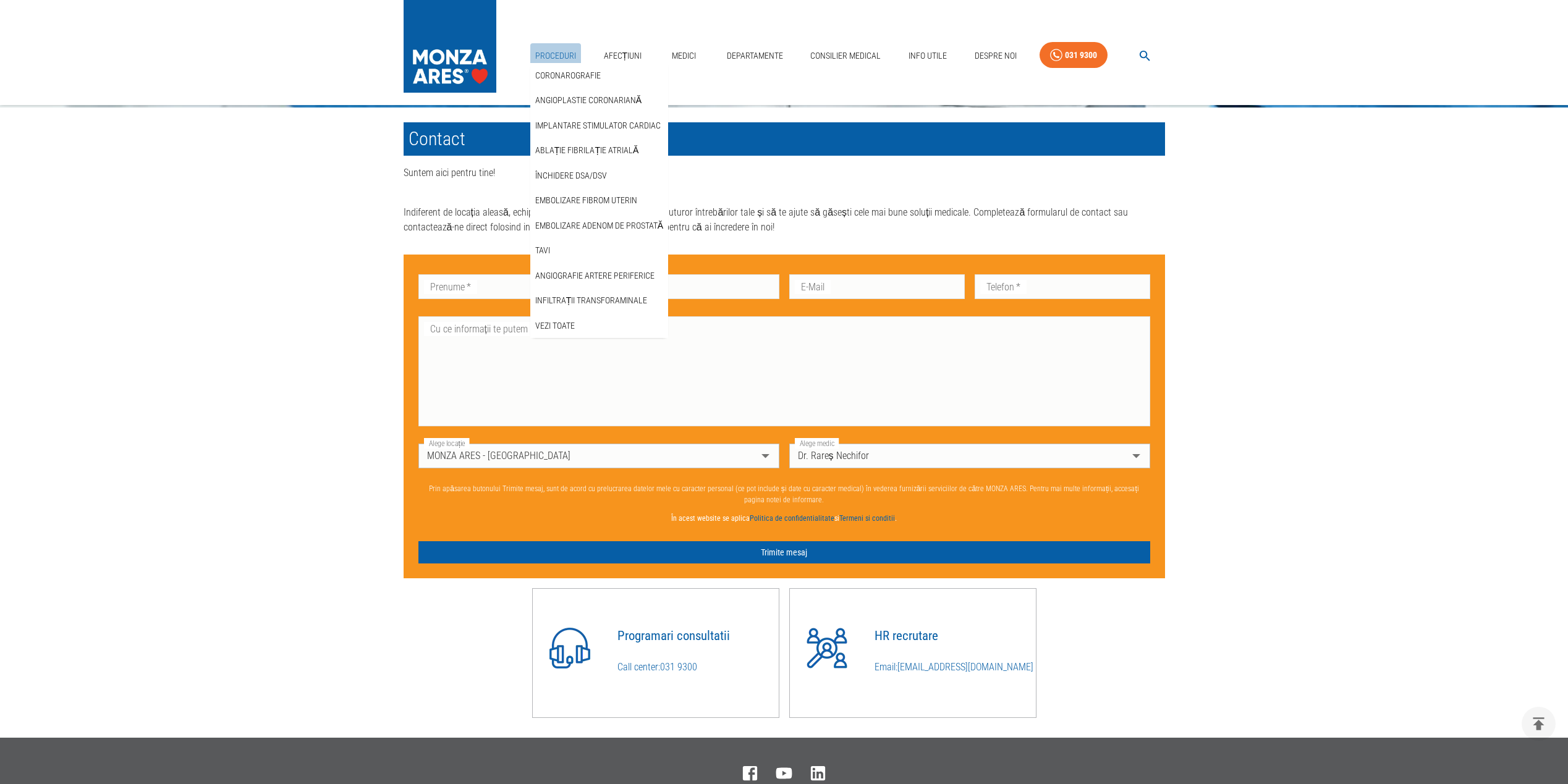
click at [562, 46] on link "Proceduri" at bounding box center [555, 56] width 51 height 25
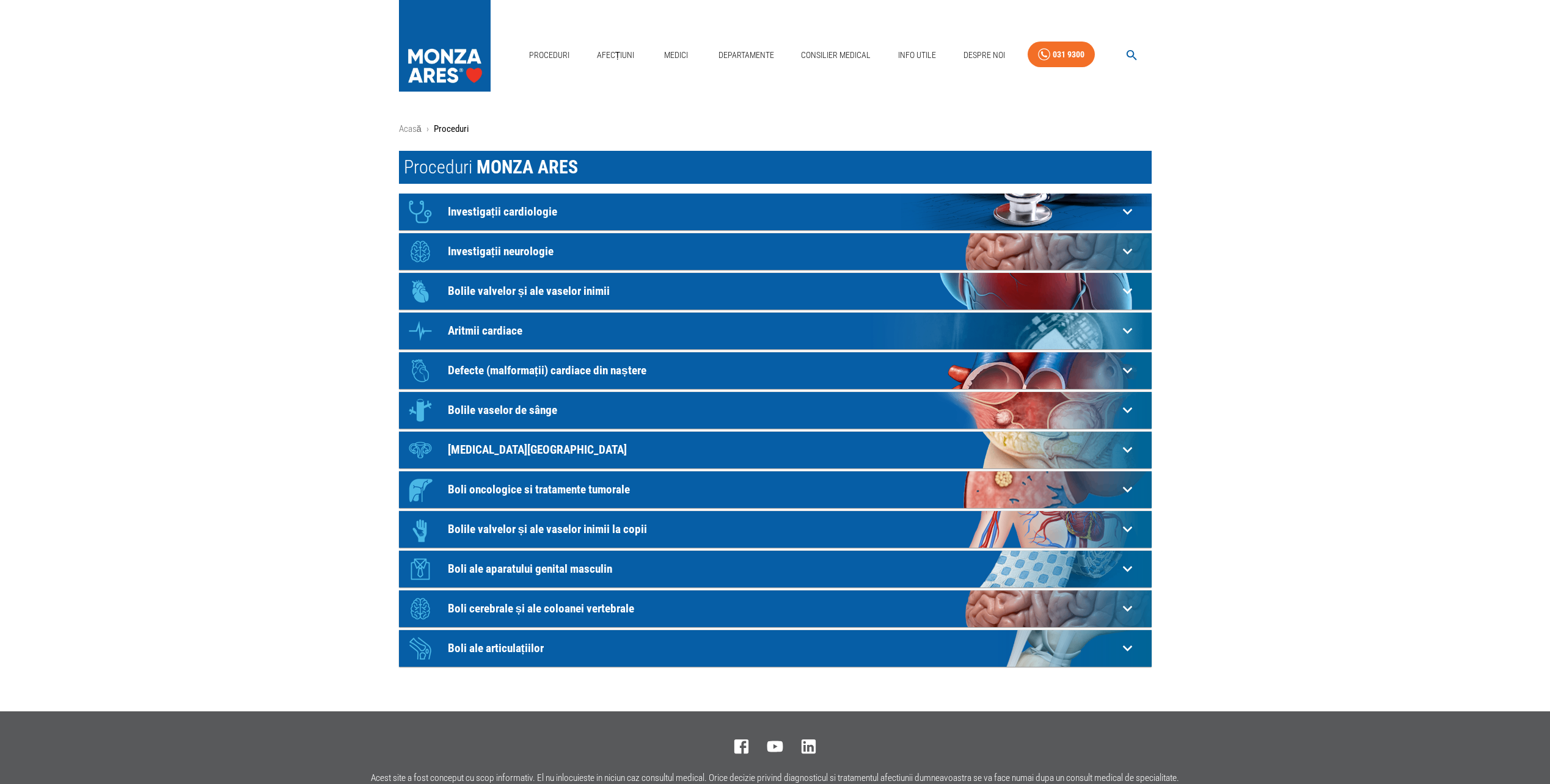
click at [467, 452] on p "[MEDICAL_DATA][GEOGRAPHIC_DATA]" at bounding box center [783, 450] width 670 height 13
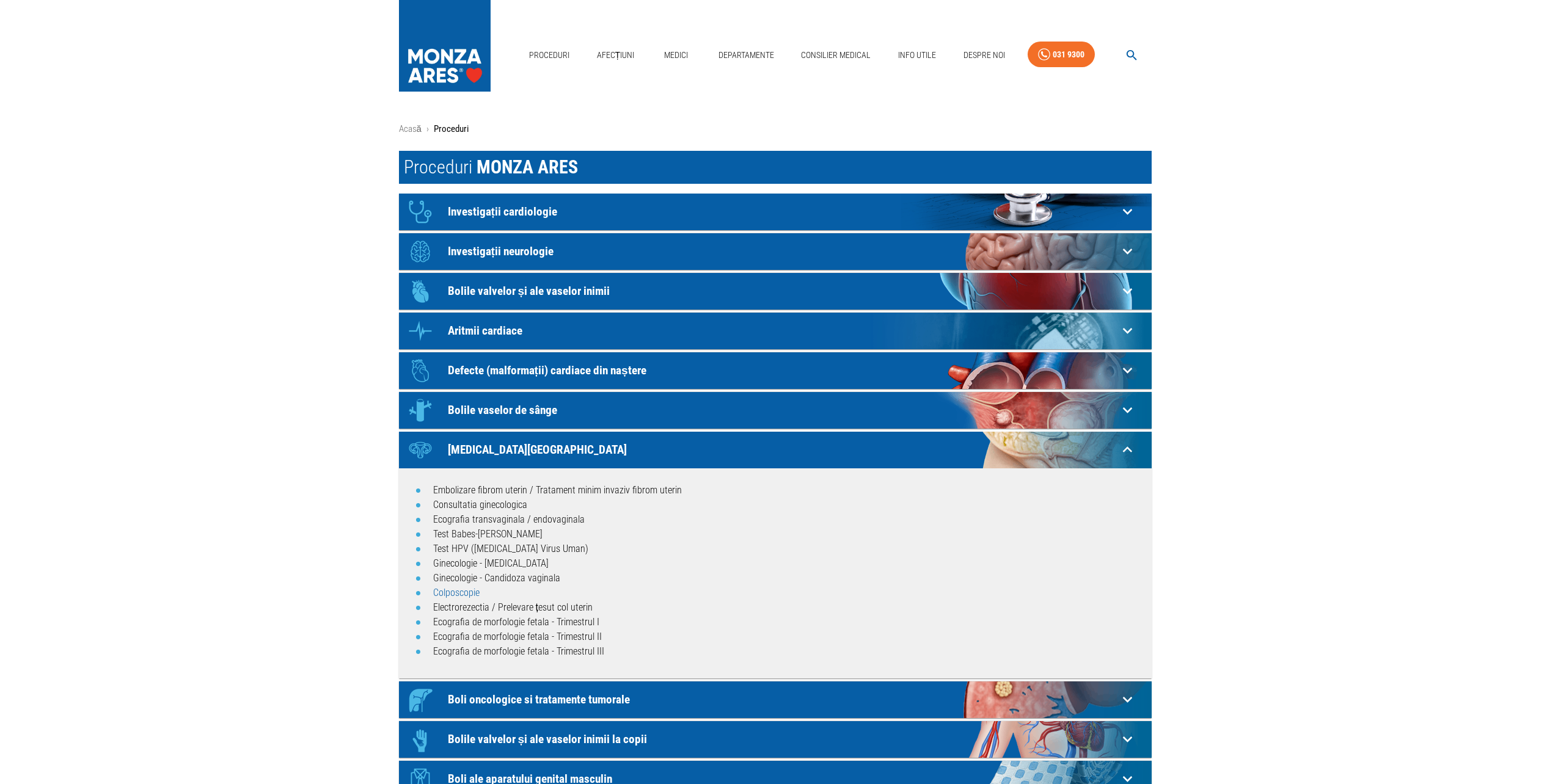
click at [464, 590] on link "Colposcopie" at bounding box center [456, 592] width 46 height 12
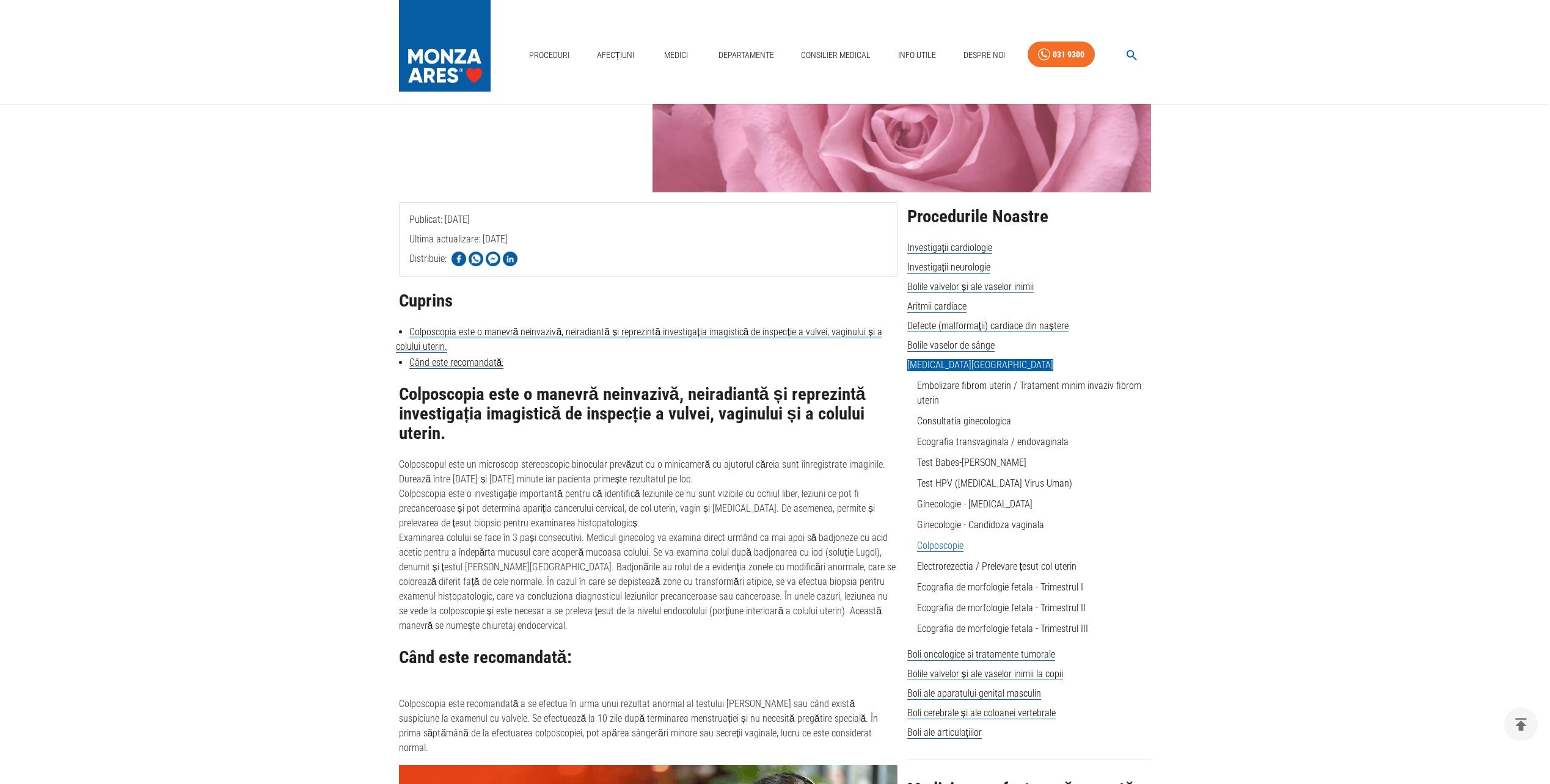
scroll to position [122, 0]
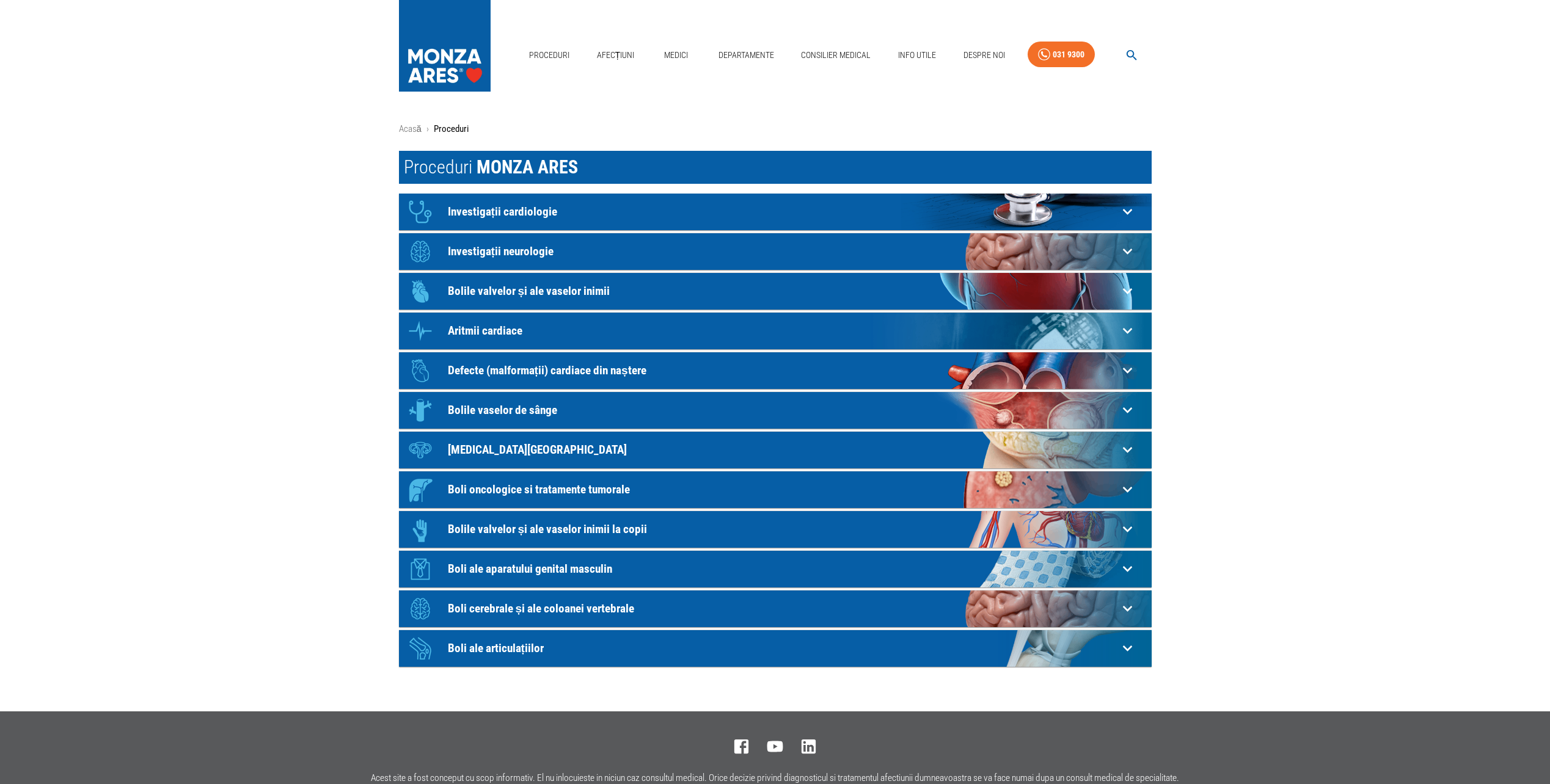
click at [453, 448] on p "[MEDICAL_DATA][GEOGRAPHIC_DATA]" at bounding box center [783, 450] width 670 height 13
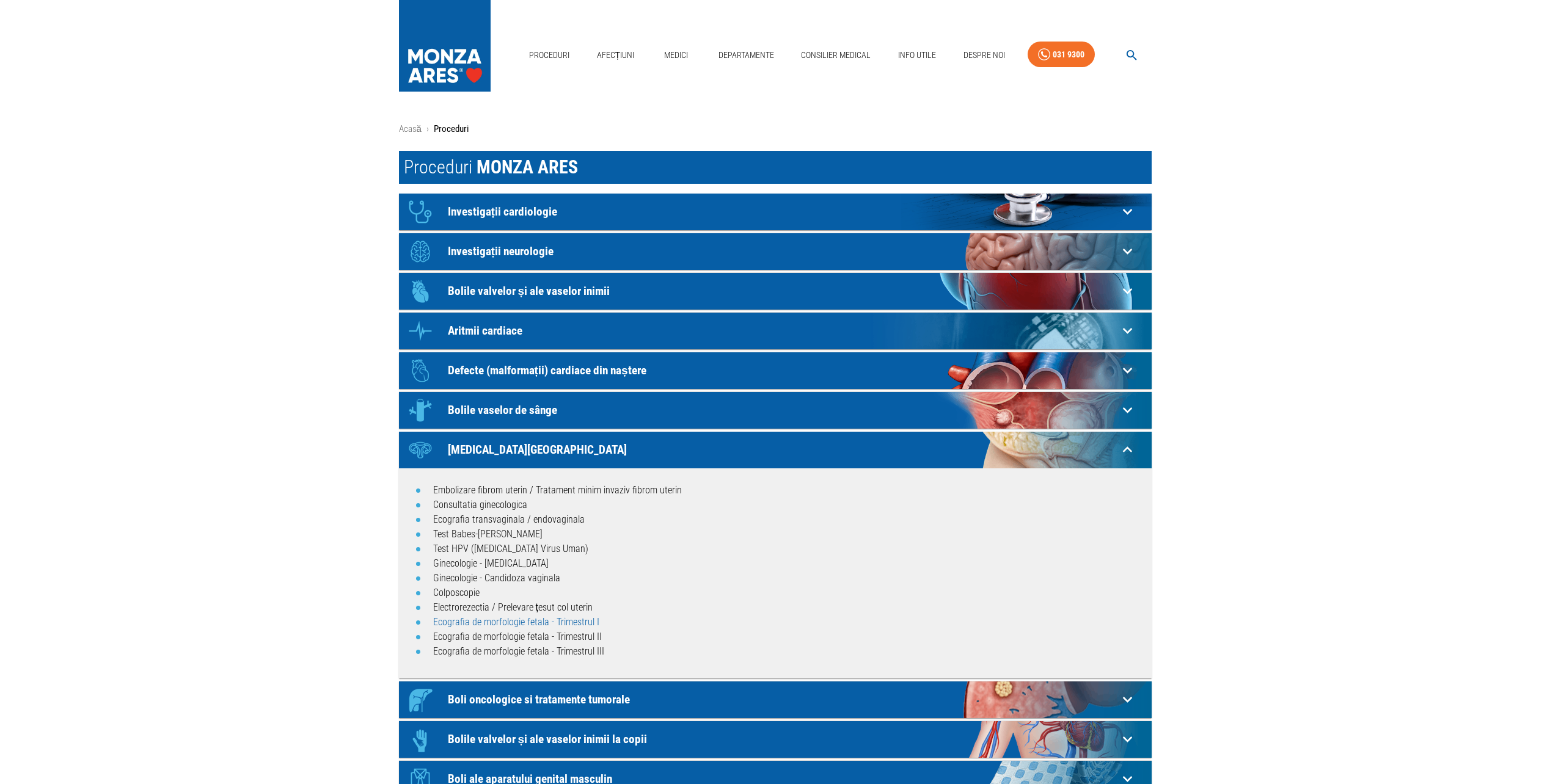
click at [568, 622] on link "Ecografia de morfologie fetala - Trimestrul I" at bounding box center [516, 622] width 166 height 12
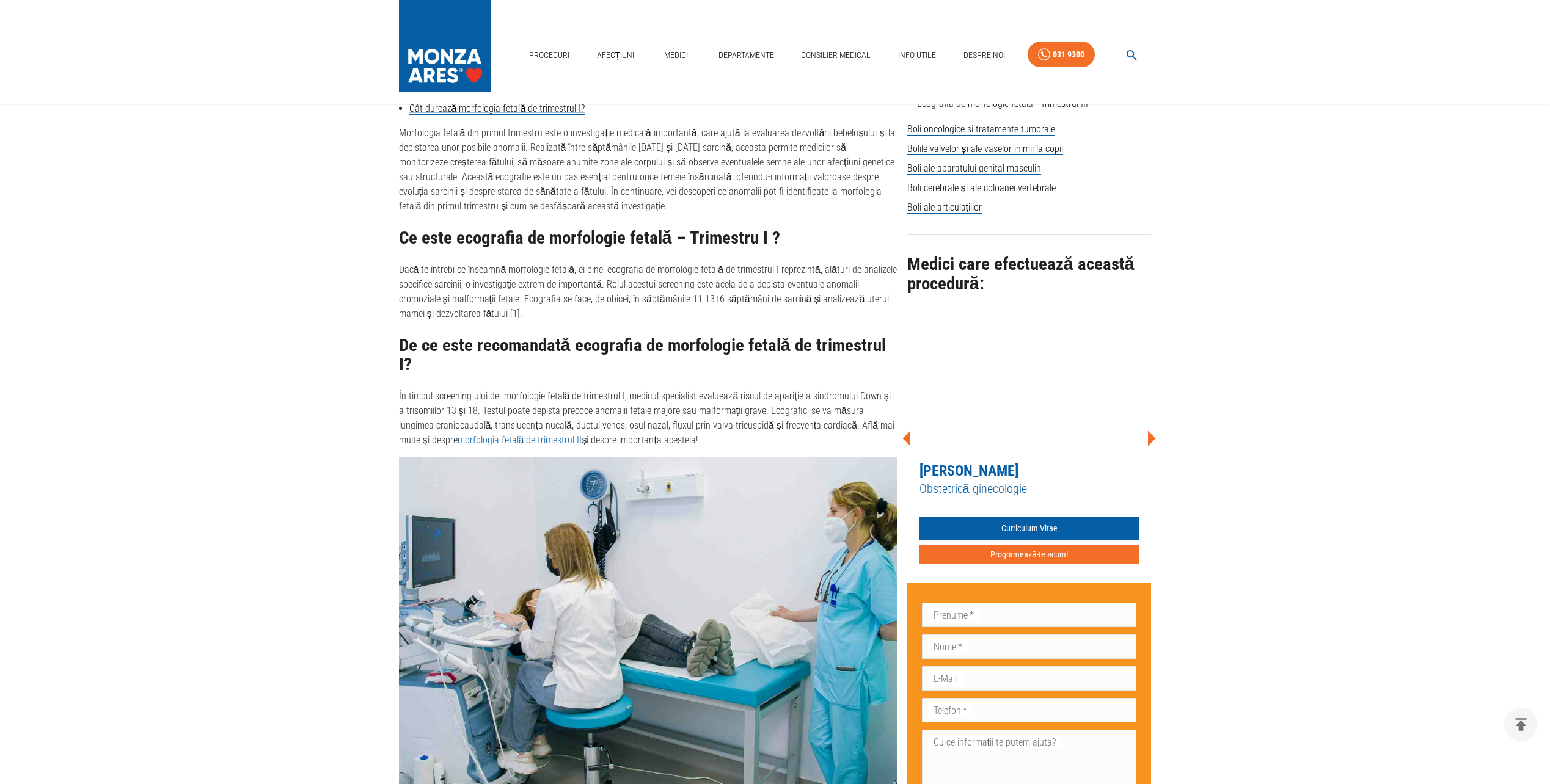
scroll to position [733, 0]
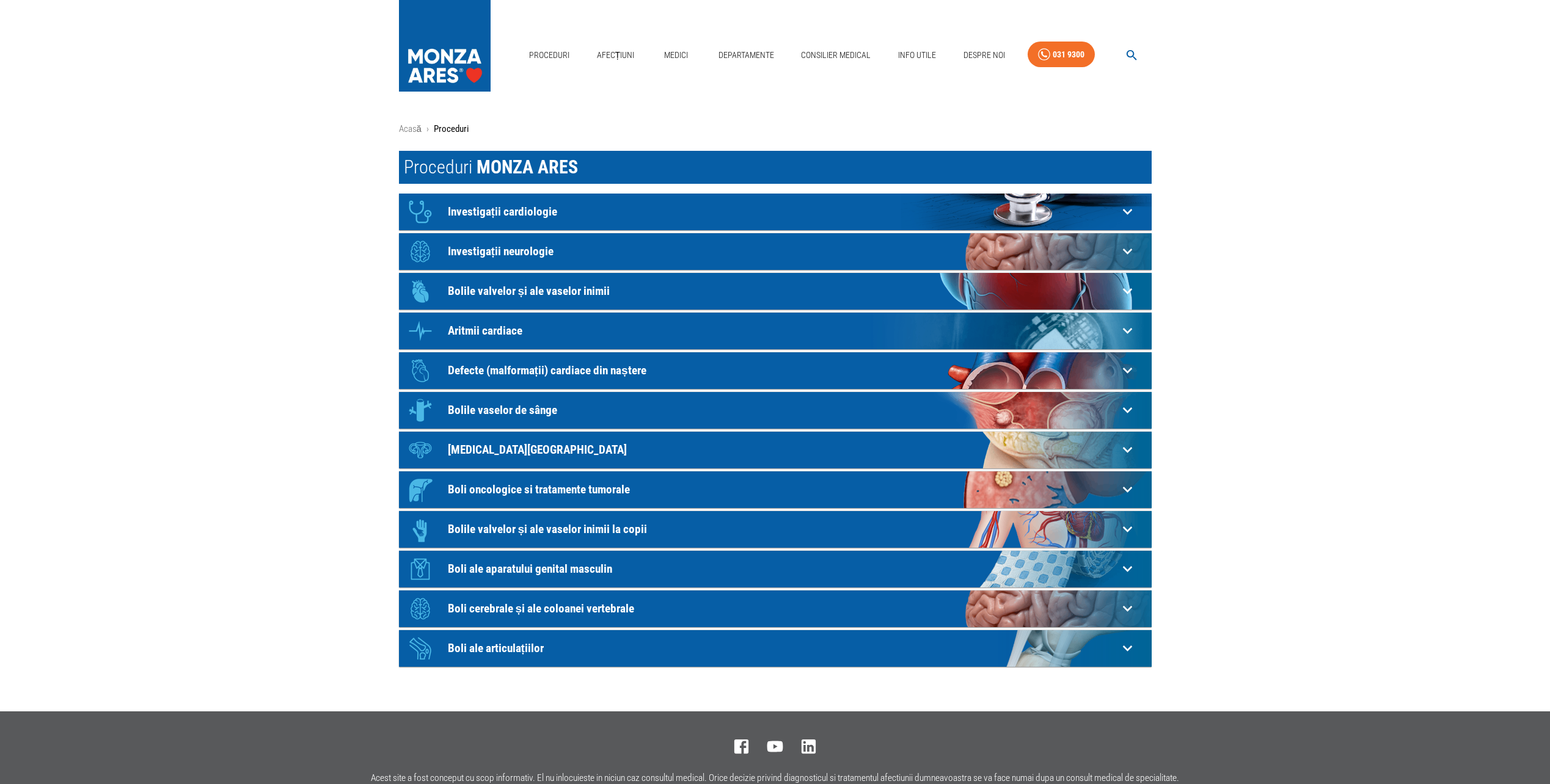
click at [486, 449] on p "[MEDICAL_DATA][GEOGRAPHIC_DATA]" at bounding box center [783, 450] width 670 height 13
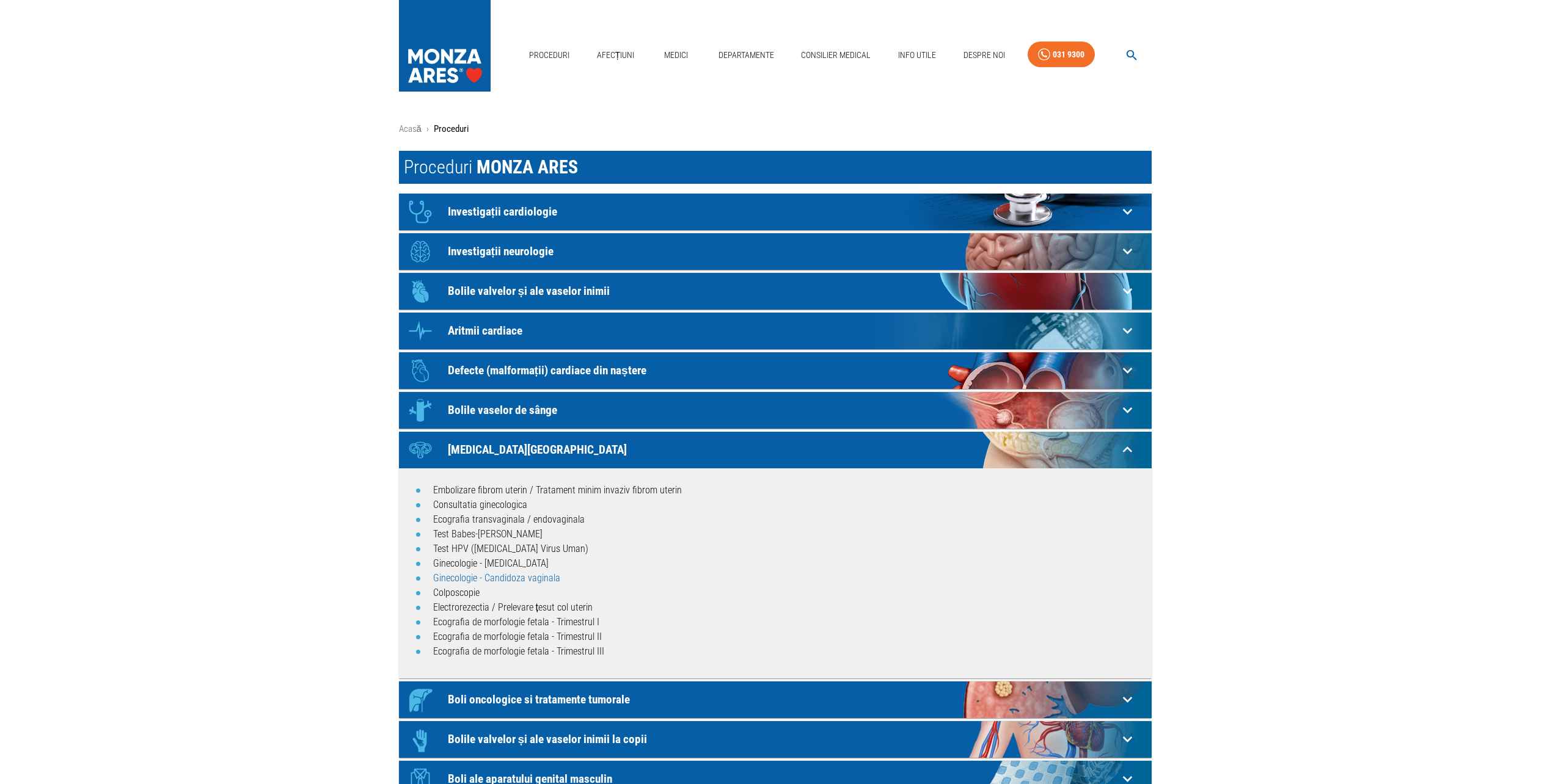
click at [463, 581] on link "Ginecologie - Candidoza vaginala" at bounding box center [497, 578] width 127 height 12
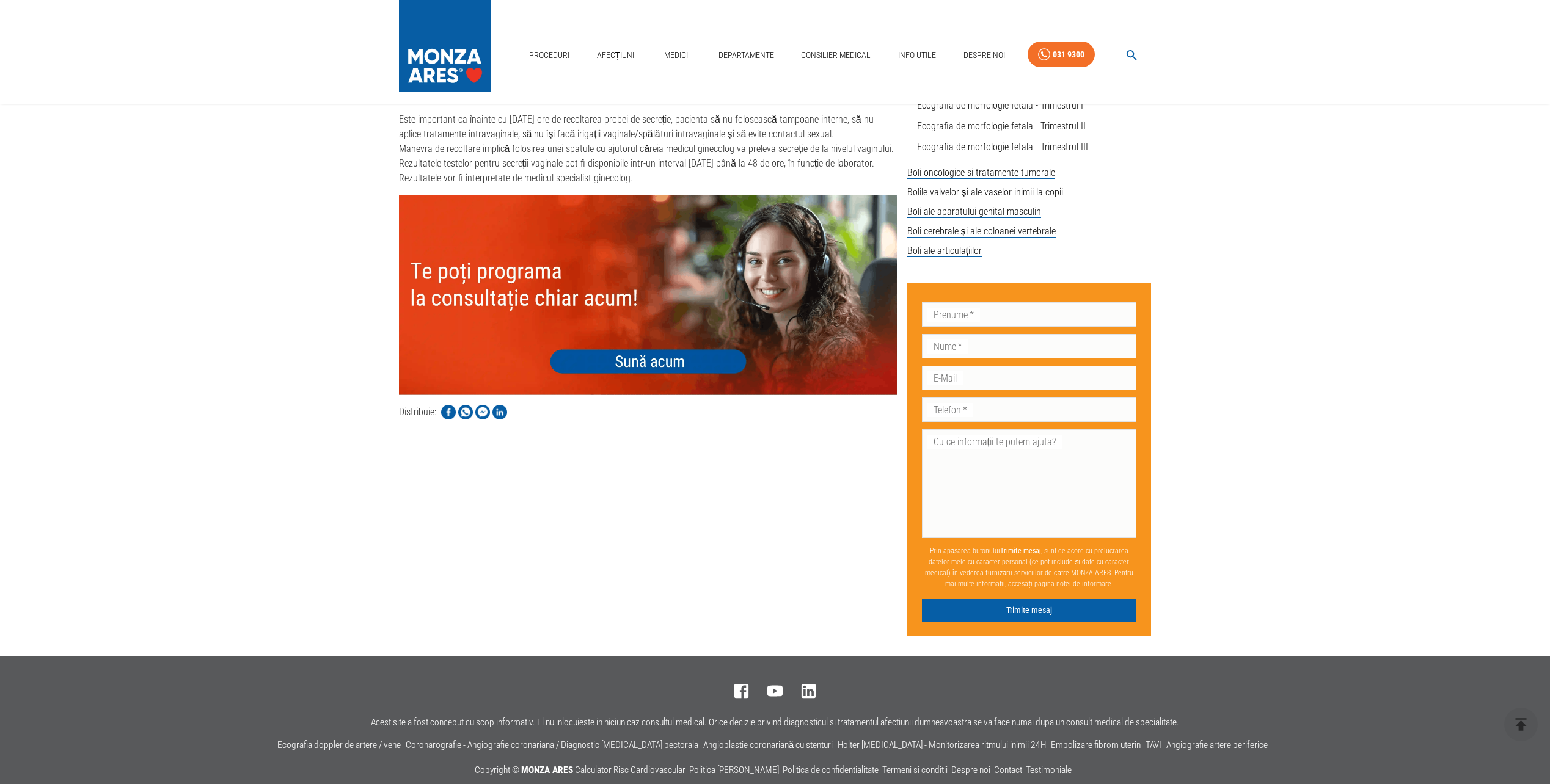
scroll to position [611, 0]
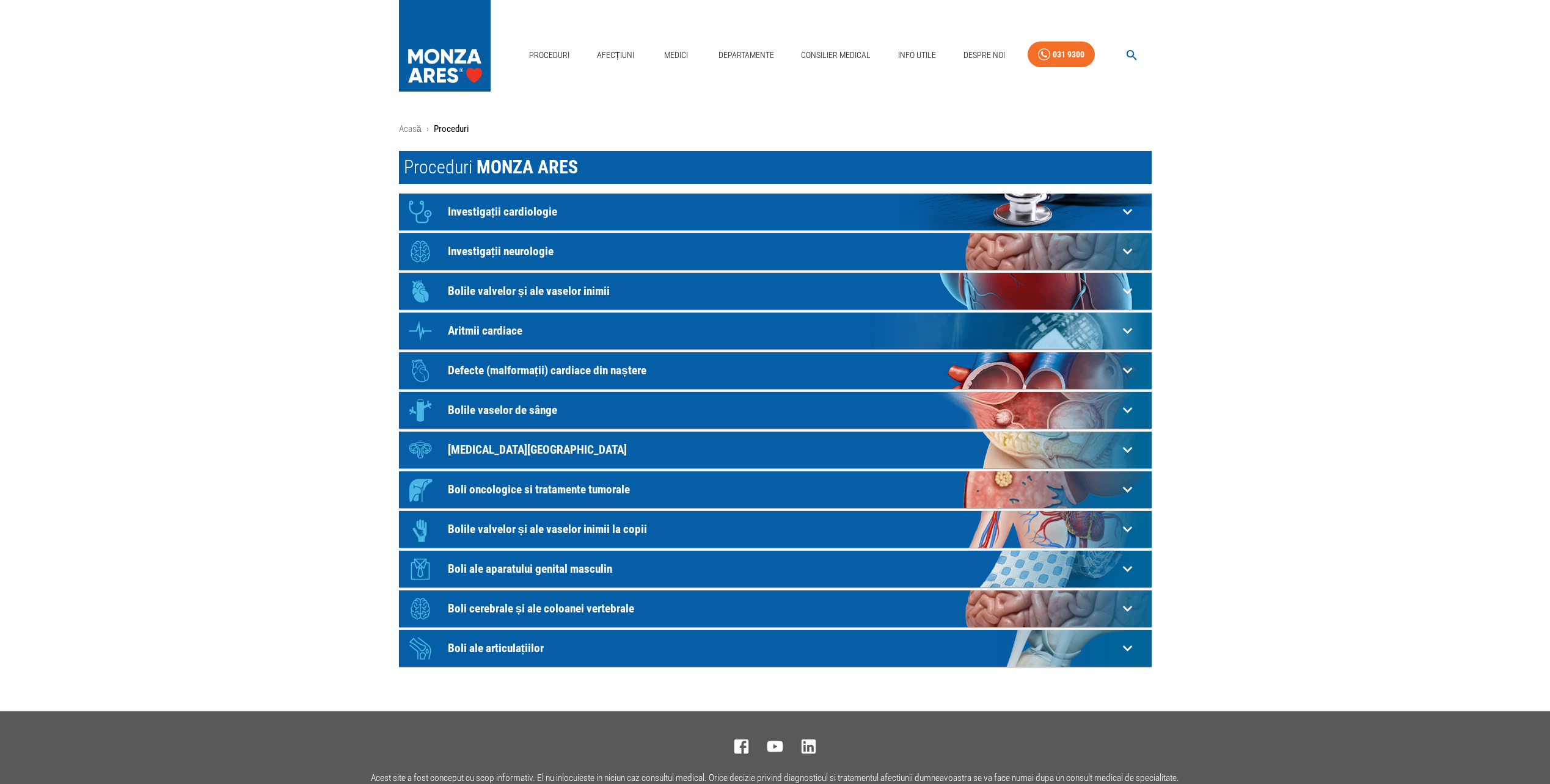
click at [455, 450] on p "[MEDICAL_DATA][GEOGRAPHIC_DATA]" at bounding box center [783, 450] width 670 height 13
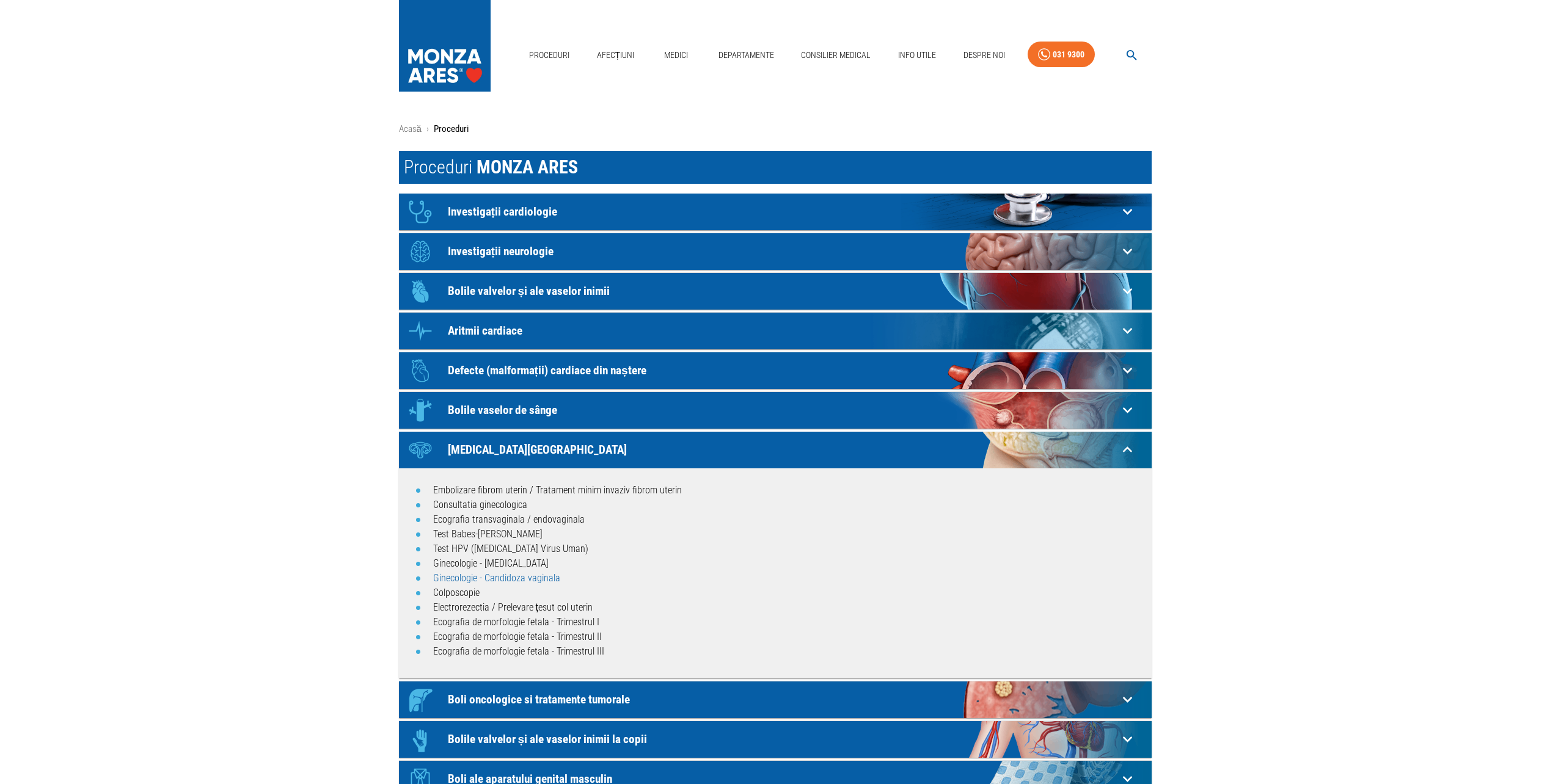
click at [455, 580] on link "Ginecologie - Candidoza vaginala" at bounding box center [497, 578] width 127 height 12
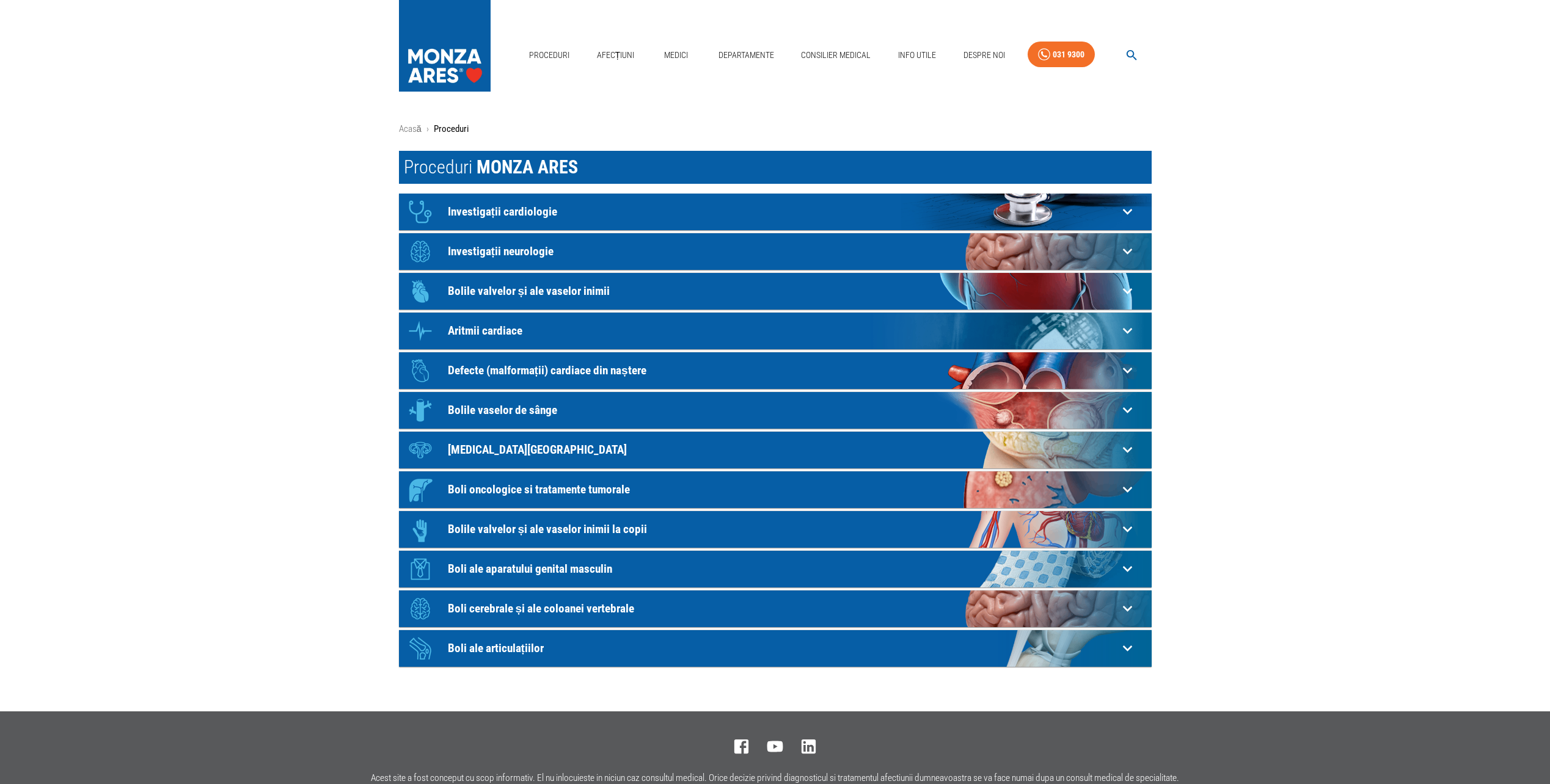
click at [490, 448] on p "[MEDICAL_DATA][GEOGRAPHIC_DATA]" at bounding box center [783, 450] width 670 height 13
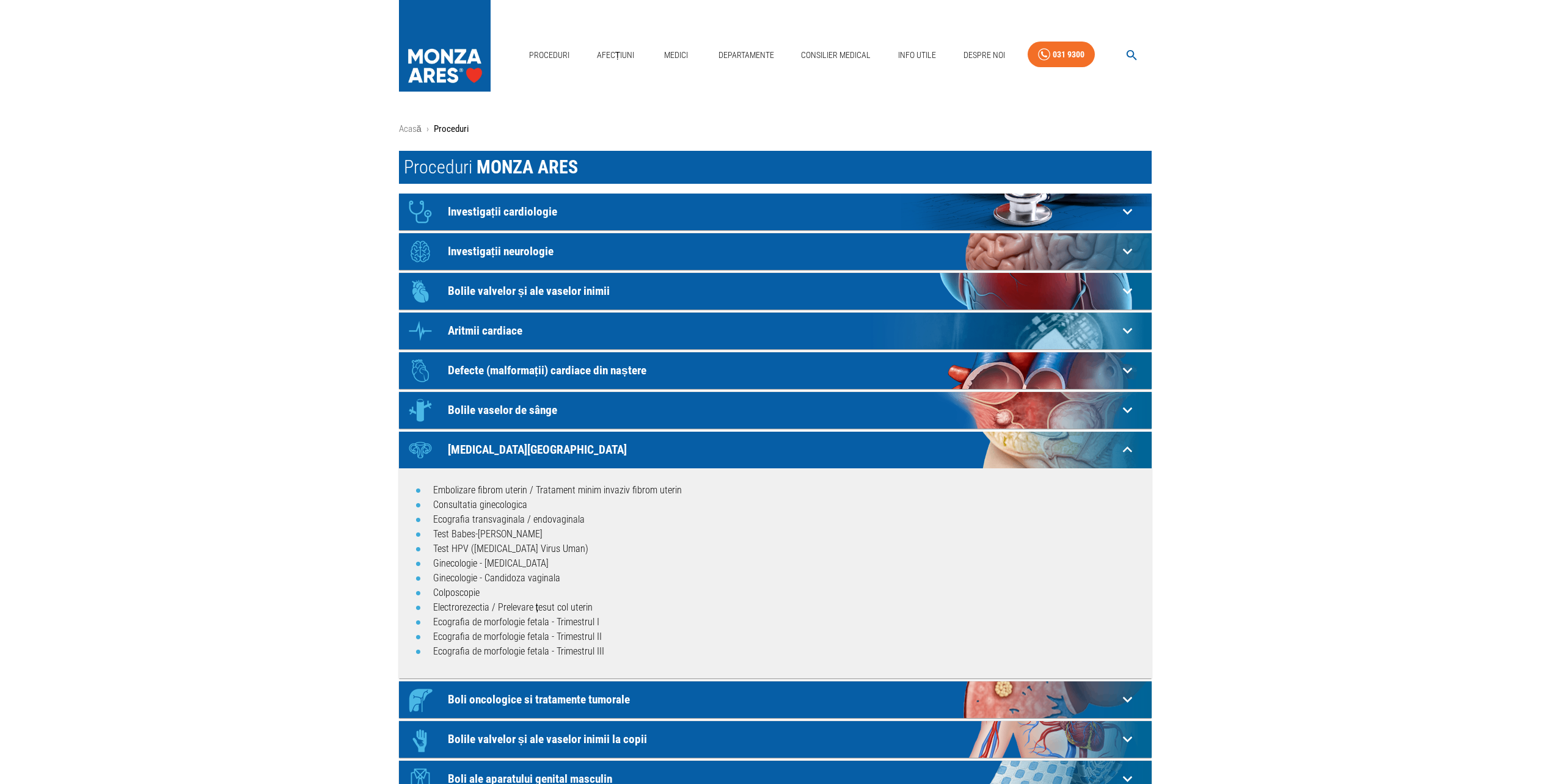
click at [474, 540] on li "Test Babes-[PERSON_NAME]" at bounding box center [788, 534] width 709 height 14
click at [476, 546] on link "Test HPV ([MEDICAL_DATA] Virus Uman)" at bounding box center [510, 549] width 155 height 12
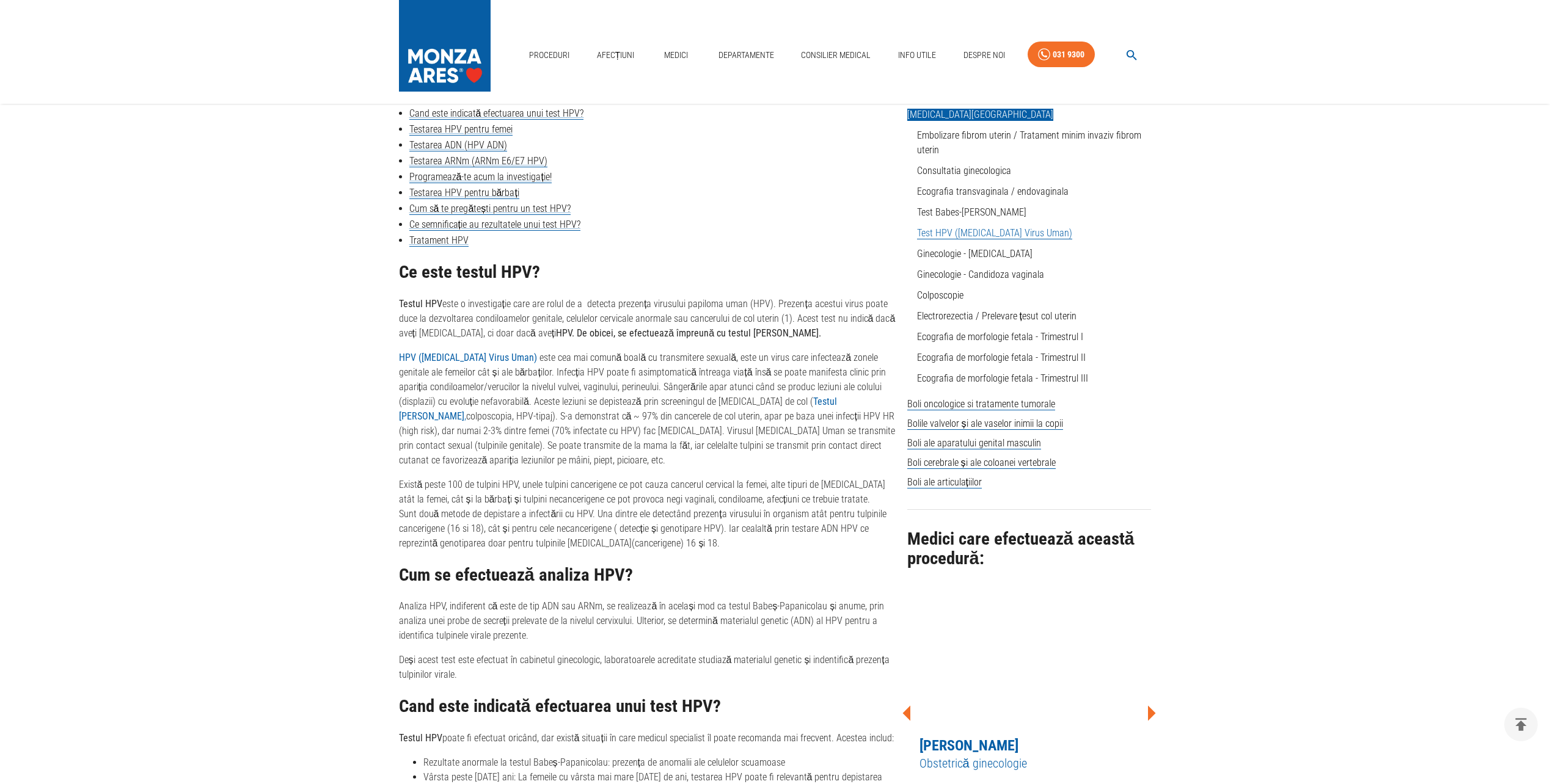
scroll to position [428, 0]
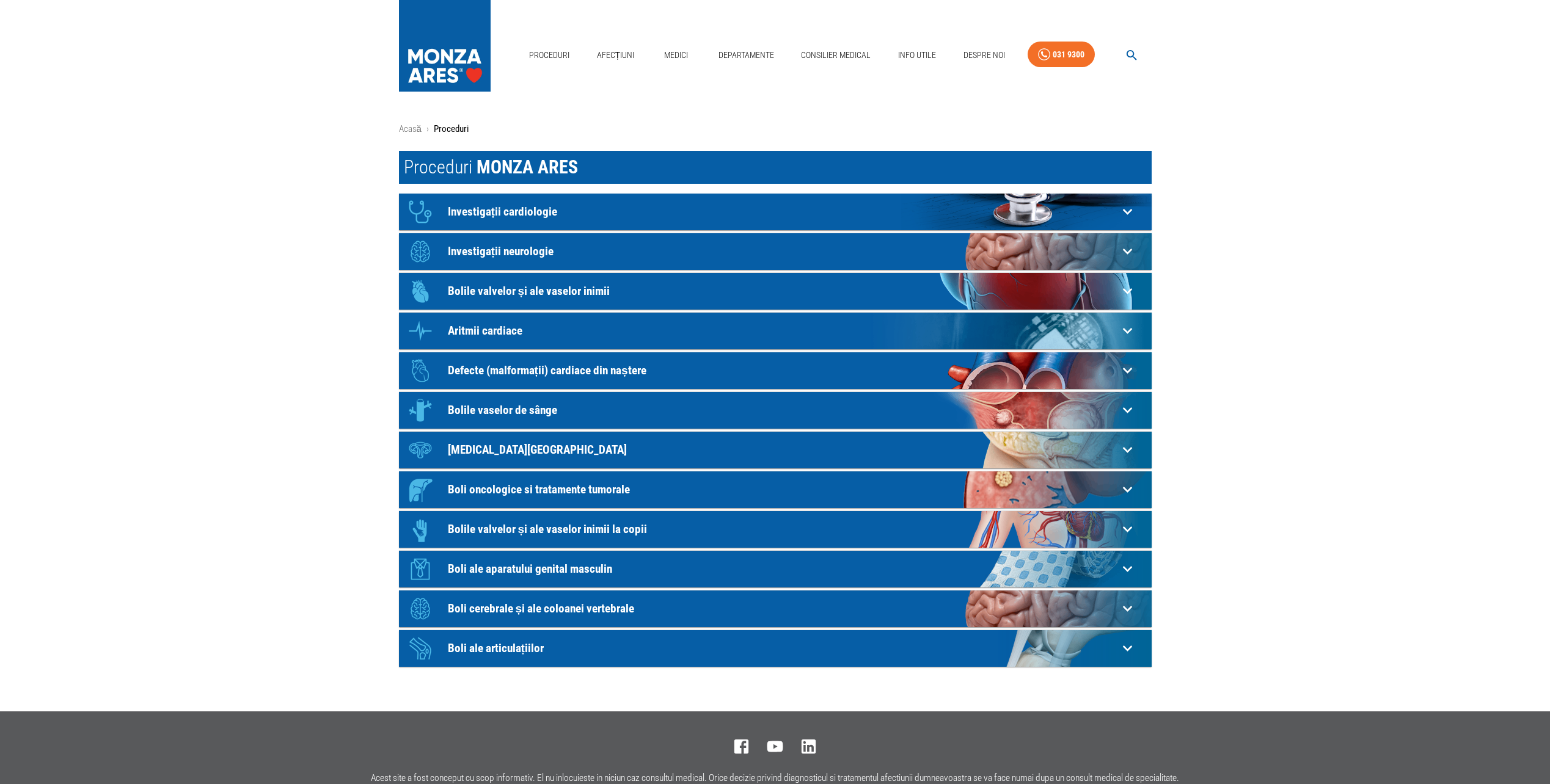
click at [443, 453] on div "Icon [MEDICAL_DATA][GEOGRAPHIC_DATA]" at bounding box center [760, 450] width 716 height 37
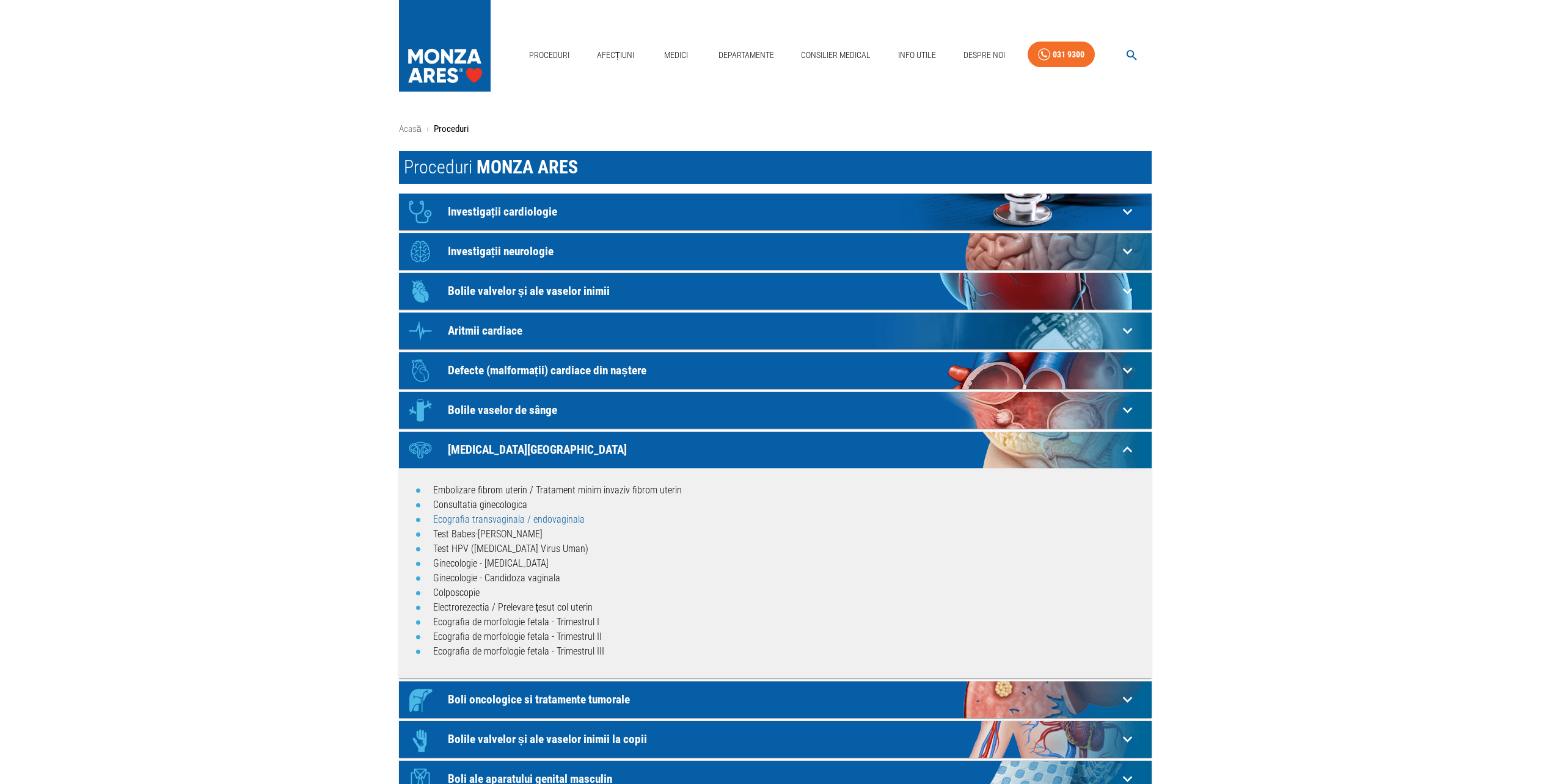
click at [473, 521] on link "Ecografia transvaginala / endovaginala" at bounding box center [509, 519] width 152 height 12
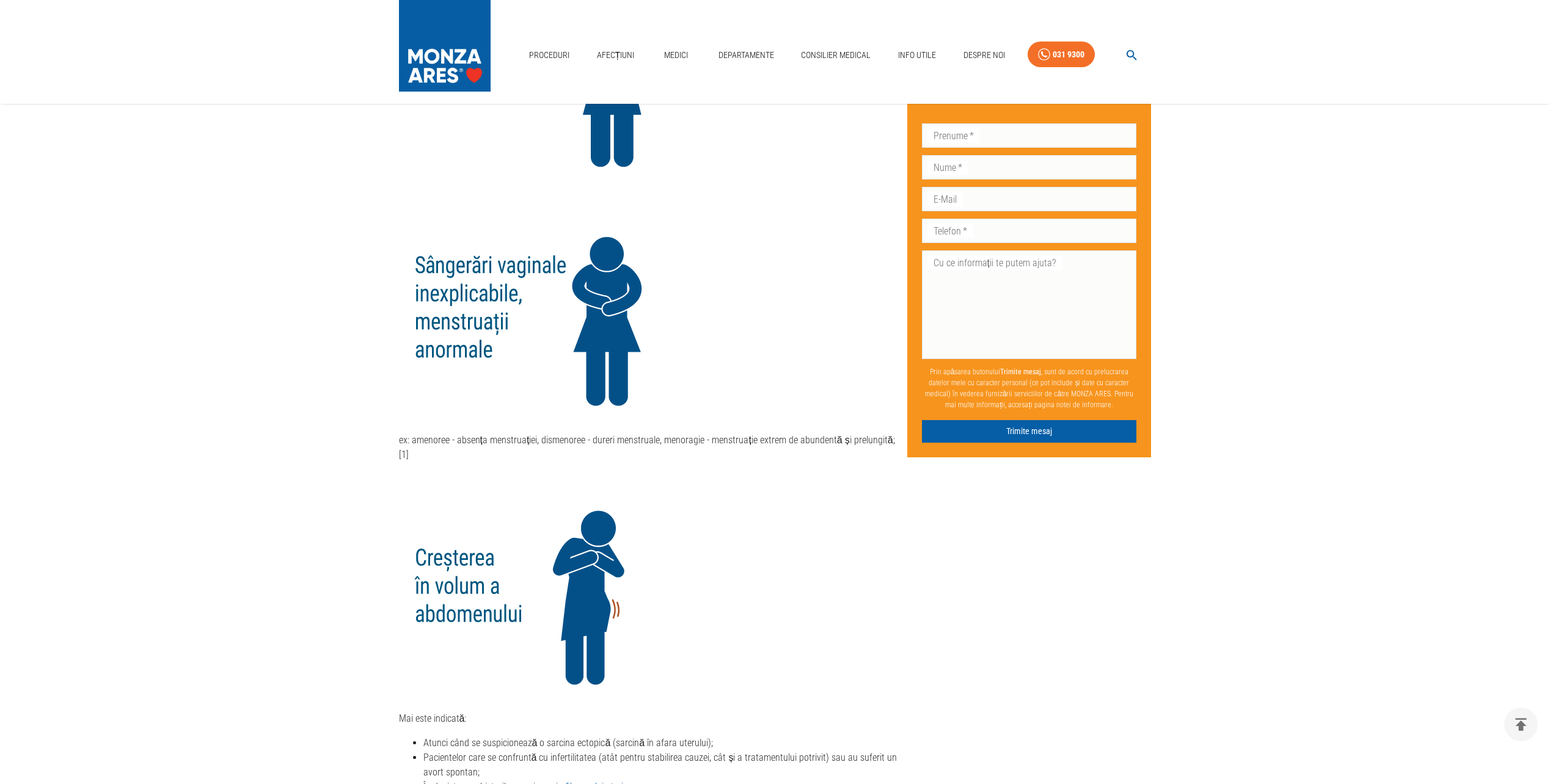
scroll to position [977, 0]
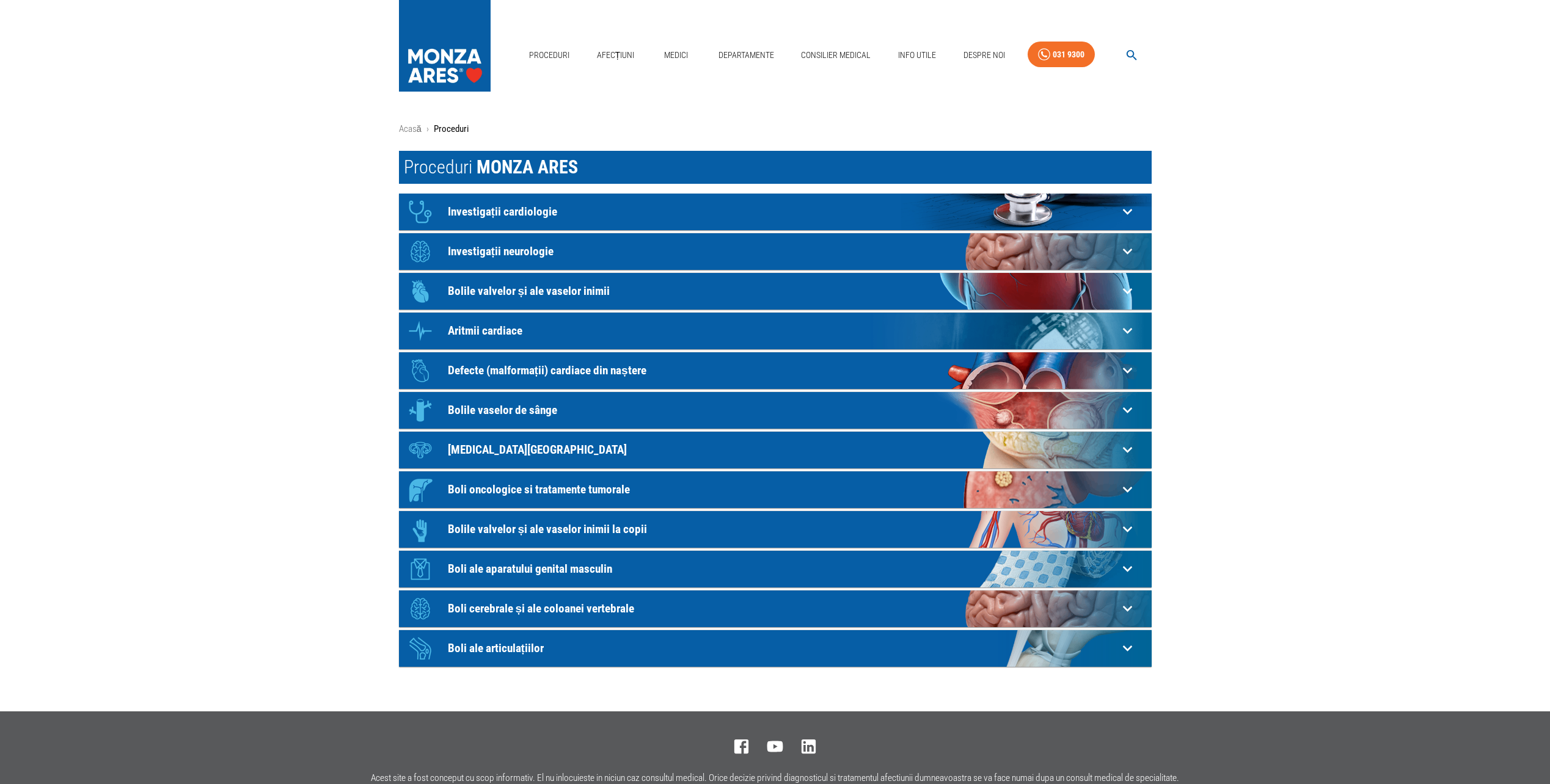
click at [446, 453] on div "Icon [MEDICAL_DATA][GEOGRAPHIC_DATA]" at bounding box center [760, 450] width 716 height 37
